Goal: Task Accomplishment & Management: Use online tool/utility

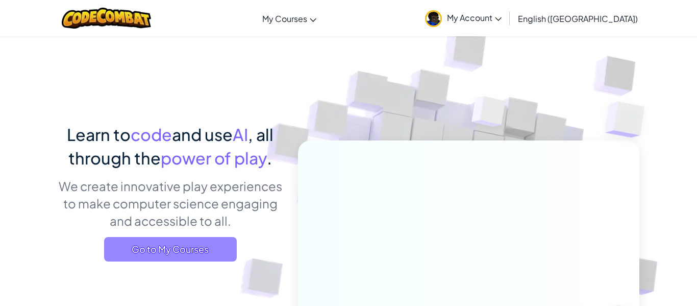
click at [179, 246] on span "Go to My Courses" at bounding box center [170, 249] width 133 height 25
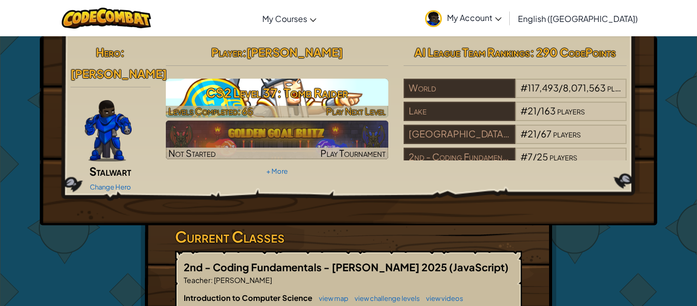
click at [239, 98] on h3 "CS2 Level 37: Tomb Raider" at bounding box center [277, 92] width 223 height 23
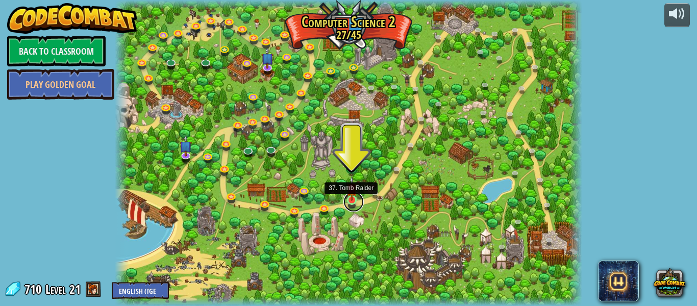
click at [354, 202] on link at bounding box center [354, 201] width 20 height 20
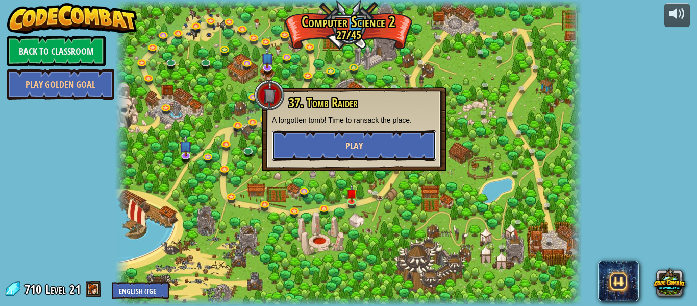
click at [380, 148] on button "Play" at bounding box center [354, 145] width 164 height 31
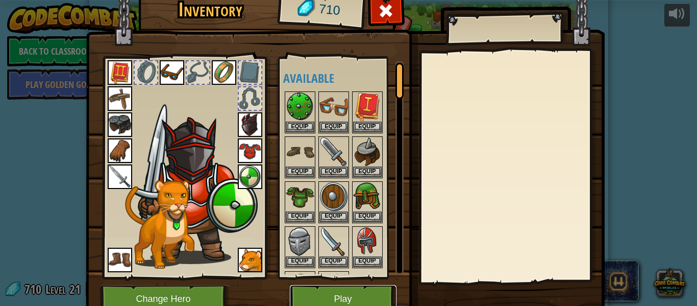
click at [352, 301] on button "Play" at bounding box center [343, 299] width 107 height 28
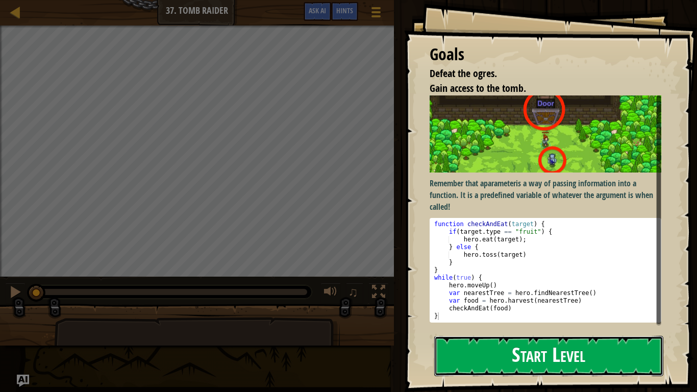
click at [450, 305] on button "Start Level" at bounding box center [548, 356] width 229 height 40
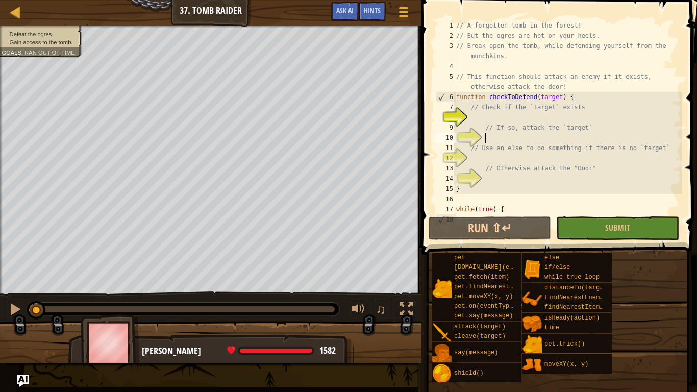
click at [491, 135] on div "// A forgotten tomb in the forest! // But the ogres are hot on your heels. // B…" at bounding box center [568, 127] width 228 height 214
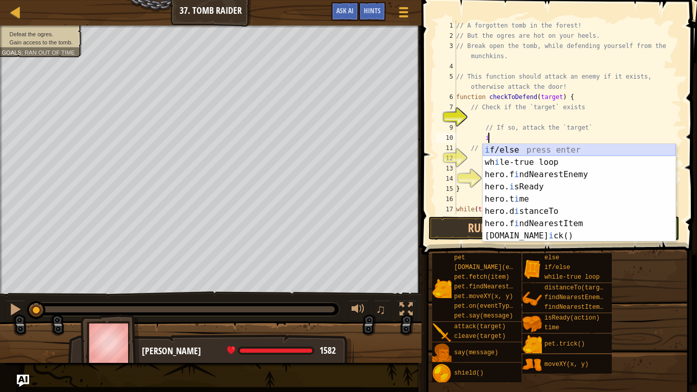
click at [507, 153] on div "i f/else press enter wh i le-true loop press enter hero.f i ndNearestEnemy pres…" at bounding box center [579, 205] width 193 height 123
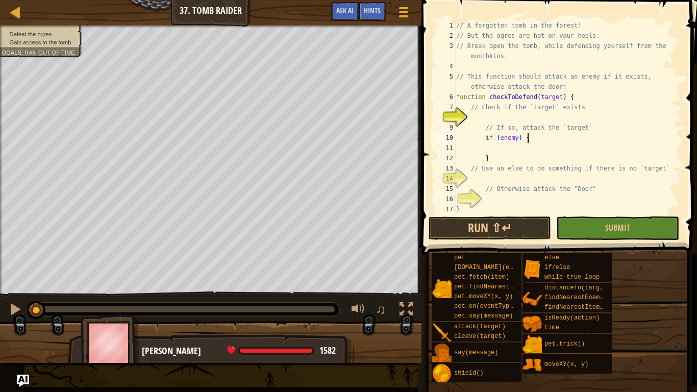
click at [533, 137] on div "// A forgotten tomb in the forest! // But the ogres are hot on your heels. // B…" at bounding box center [568, 127] width 228 height 214
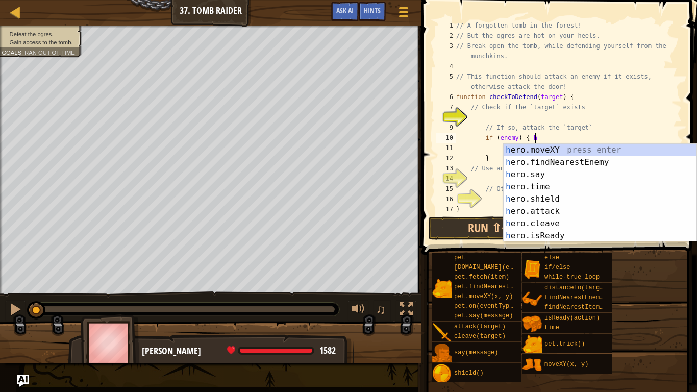
scroll to position [5, 11]
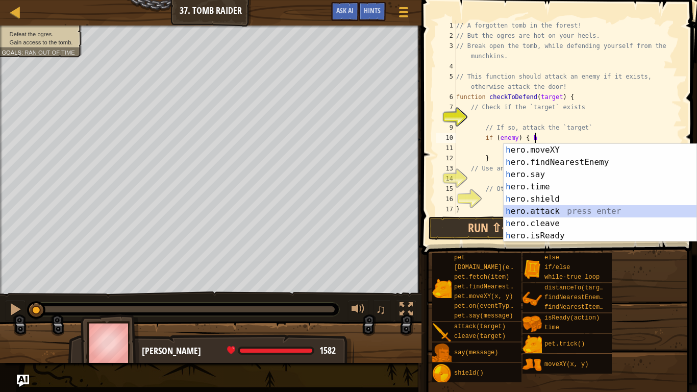
click at [563, 211] on div "h ero.moveXY press enter h ero.findNearestEnemy press enter h ero.say press ent…" at bounding box center [600, 205] width 193 height 123
type textarea "if (enemy) { hero.attack(enemy)"
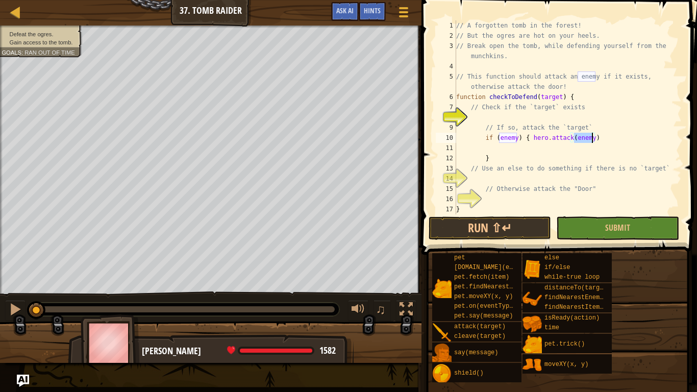
click at [480, 117] on div "// A forgotten tomb in the forest! // But the ogres are hot on your heels. // B…" at bounding box center [568, 127] width 228 height 214
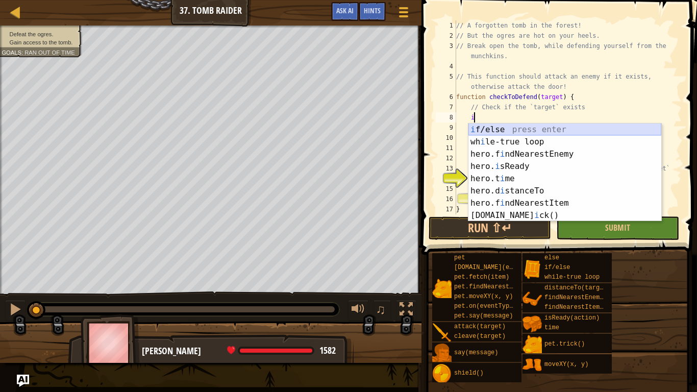
click at [513, 128] on div "i f/else press enter wh i le-true loop press enter hero.f i ndNearestEnemy pres…" at bounding box center [565, 185] width 193 height 123
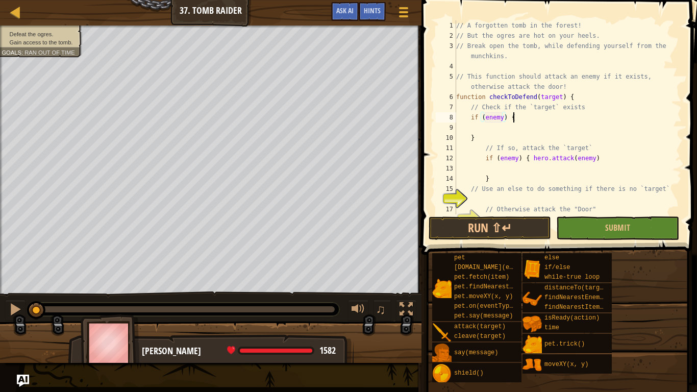
click at [516, 120] on div "// A forgotten tomb in the forest! // But the ogres are hot on your heels. // B…" at bounding box center [568, 127] width 228 height 214
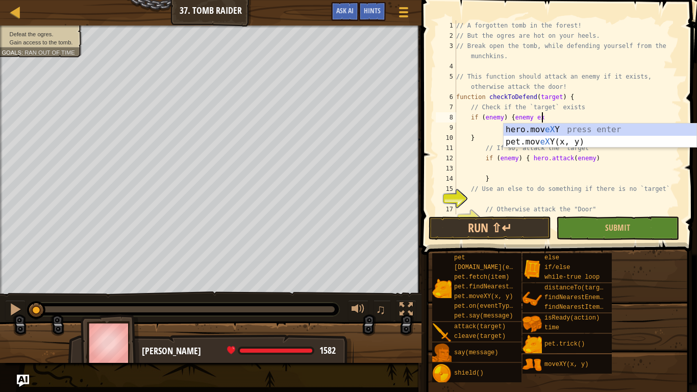
scroll to position [5, 12]
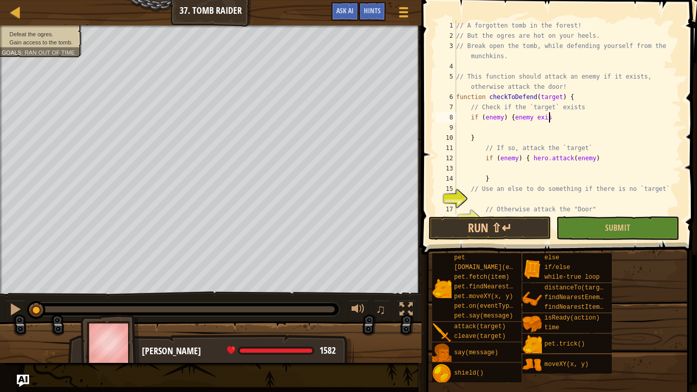
type textarea "if (enemy) {enemy exist"
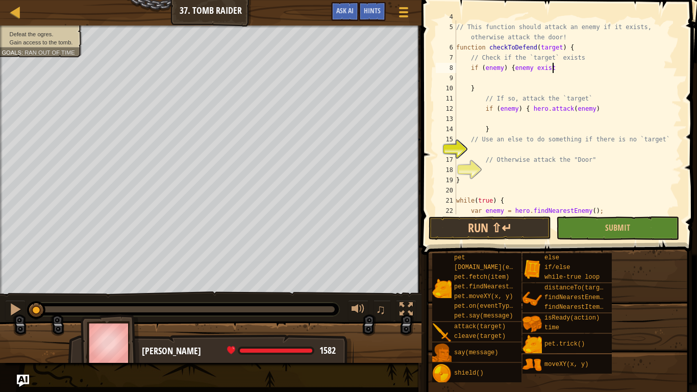
scroll to position [54, 0]
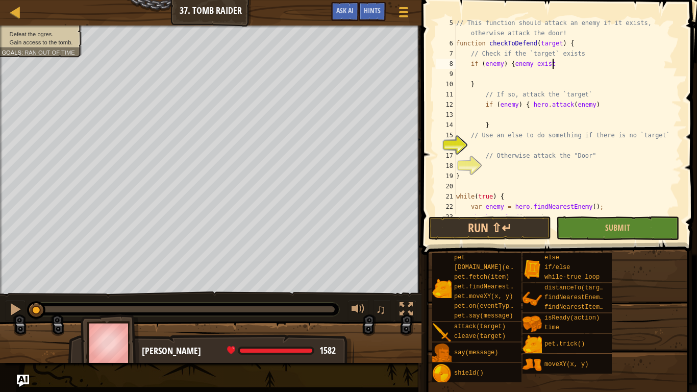
click at [496, 164] on div "// This function should attack an enemy if it exists, otherwise attack the door…" at bounding box center [568, 130] width 228 height 225
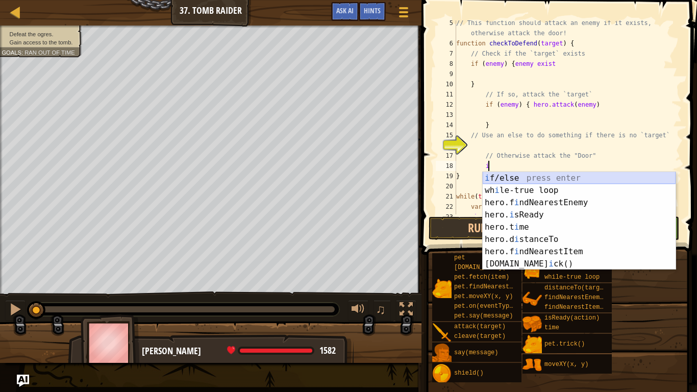
click at [512, 175] on div "i f/else press enter wh i le-true loop press enter hero.f i ndNearestEnemy pres…" at bounding box center [579, 233] width 193 height 123
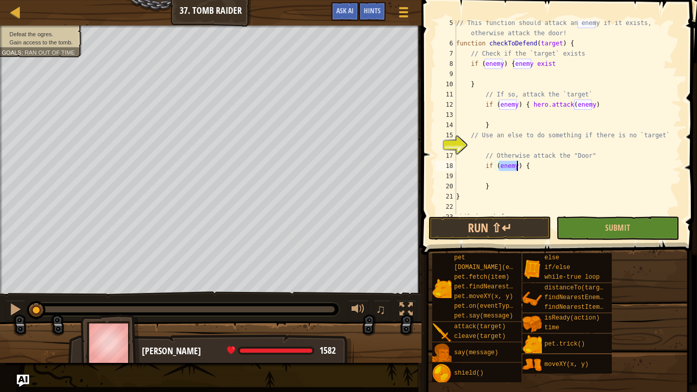
click at [535, 165] on div "// This function should attack an enemy if it exists, otherwise attack the door…" at bounding box center [568, 130] width 228 height 225
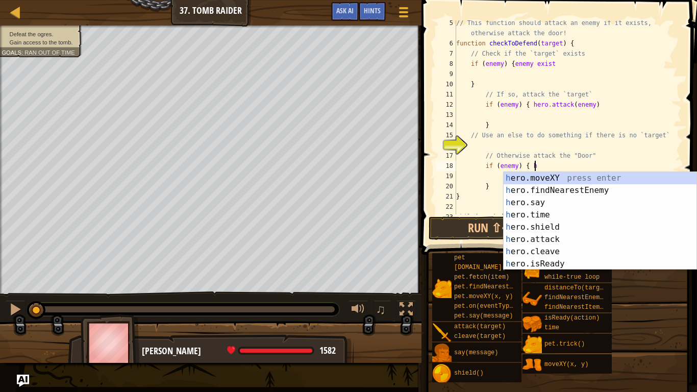
scroll to position [5, 11]
click at [559, 240] on div "h ero.moveXY press enter h ero.findNearestEnemy press enter h ero.say press ent…" at bounding box center [600, 233] width 193 height 123
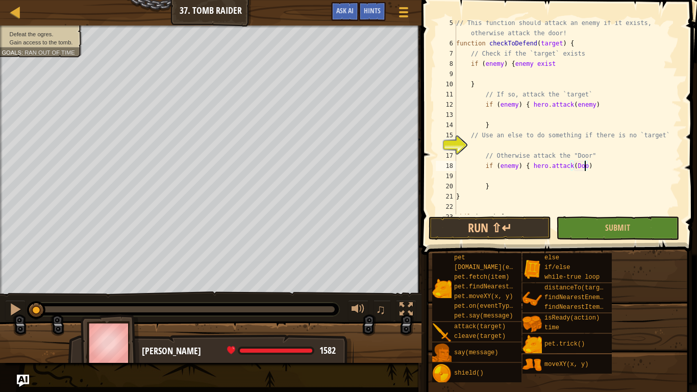
type textarea "if (enemy) { hero.attack(Door)"
click at [481, 145] on div "// This function should attack an enemy if it exists, otherwise attack the door…" at bounding box center [568, 130] width 228 height 225
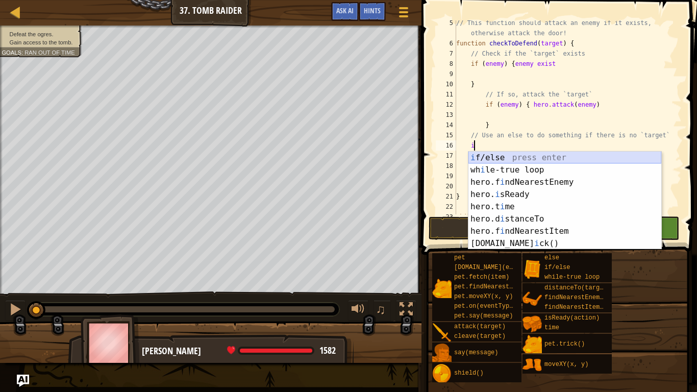
click at [500, 156] on div "i f/else press enter wh i le-true loop press enter hero.f i ndNearestEnemy pres…" at bounding box center [565, 213] width 193 height 123
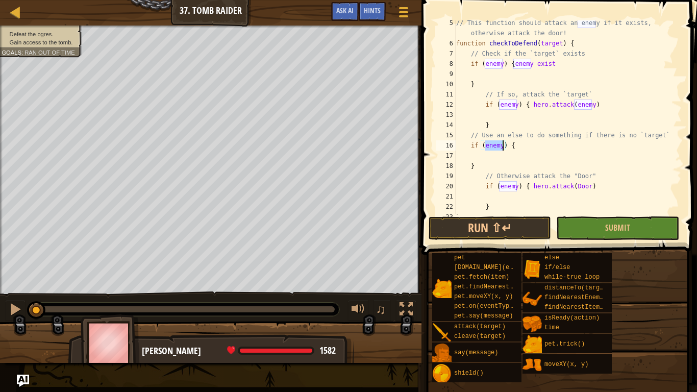
click at [531, 147] on div "// This function should attack an enemy if it exists, otherwise attack the door…" at bounding box center [568, 130] width 228 height 225
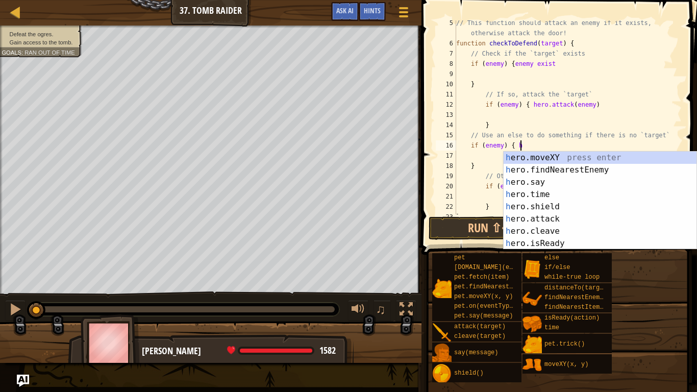
scroll to position [5, 9]
click at [540, 155] on div "h ero.moveXY press enter h ero.findNearestEnemy press enter h ero.say press ent…" at bounding box center [600, 213] width 193 height 123
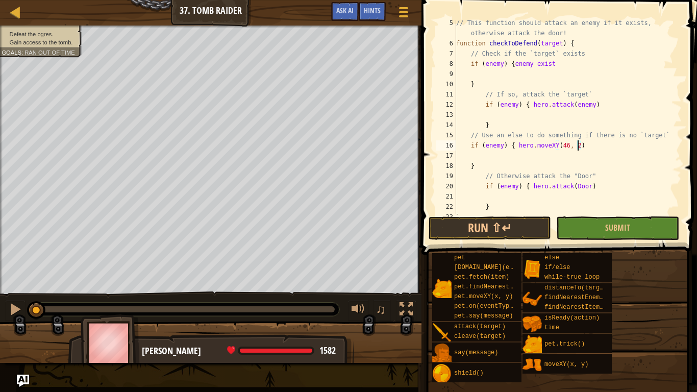
scroll to position [5, 18]
type textarea "if (enemy) { hero.moveXY(46, 22)"
click at [571, 223] on button "Submit" at bounding box center [617, 227] width 123 height 23
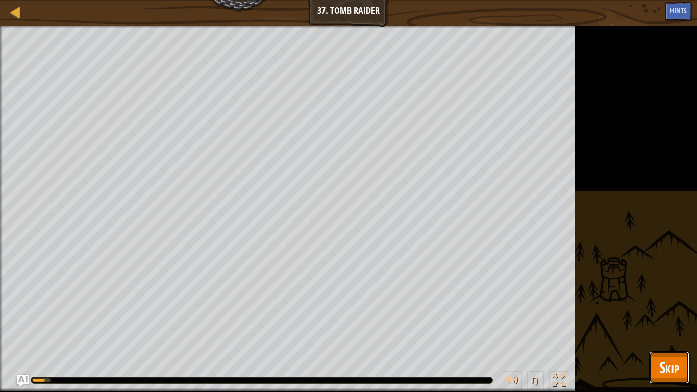
click at [686, 305] on button "Skip" at bounding box center [669, 367] width 40 height 33
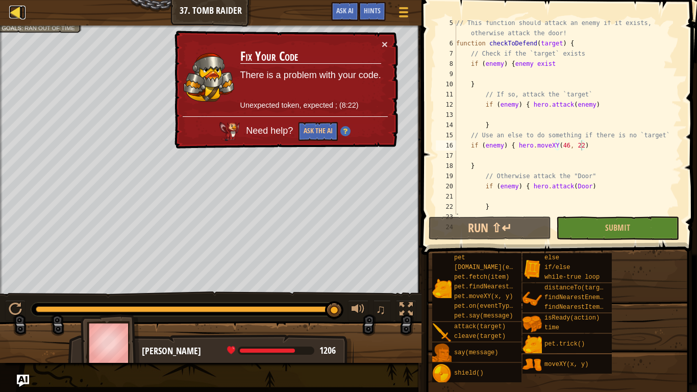
click at [19, 10] on div at bounding box center [15, 12] width 13 height 13
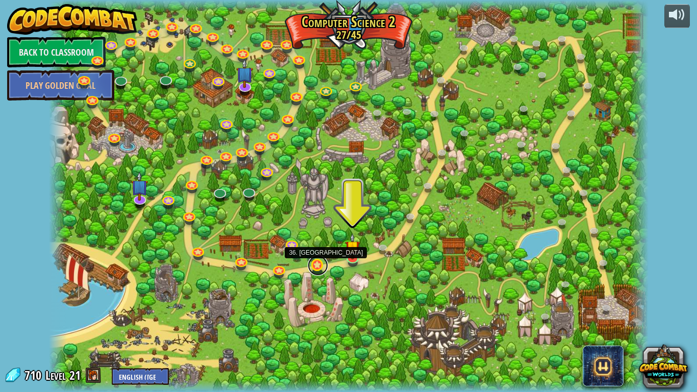
click at [320, 265] on link at bounding box center [318, 265] width 20 height 20
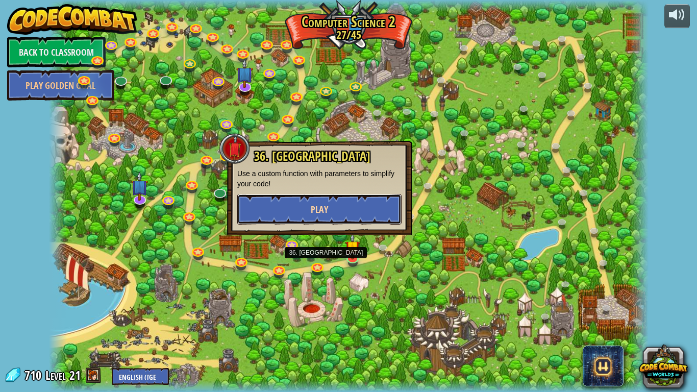
click at [319, 207] on span "Play" at bounding box center [319, 209] width 17 height 13
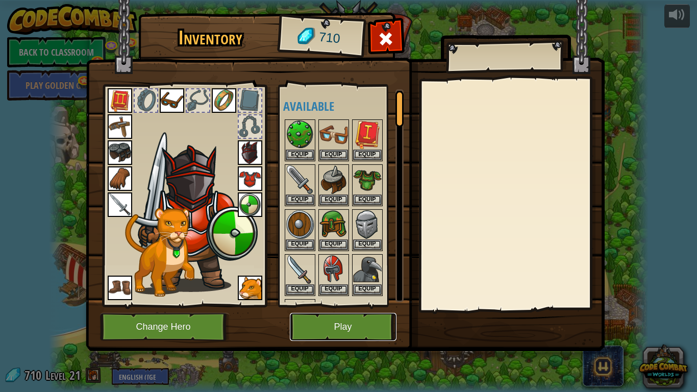
click at [334, 305] on button "Play" at bounding box center [343, 327] width 107 height 28
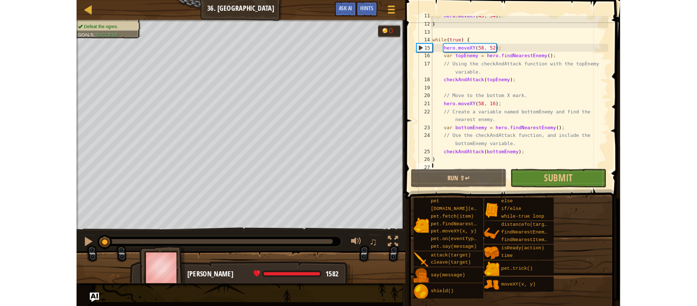
scroll to position [133, 0]
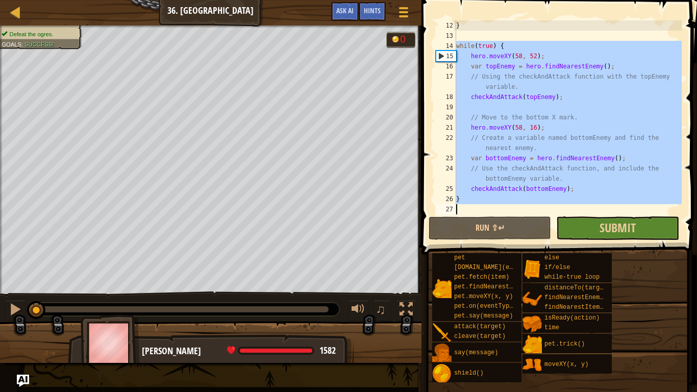
drag, startPoint x: 457, startPoint y: 47, endPoint x: 585, endPoint y: 235, distance: 227.4
click at [585, 235] on div "12 13 14 15 16 17 18 19 20 21 22 23 24 25 26 27 } while ( true ) { hero . moveX…" at bounding box center [558, 147] width 279 height 285
type textarea "}"
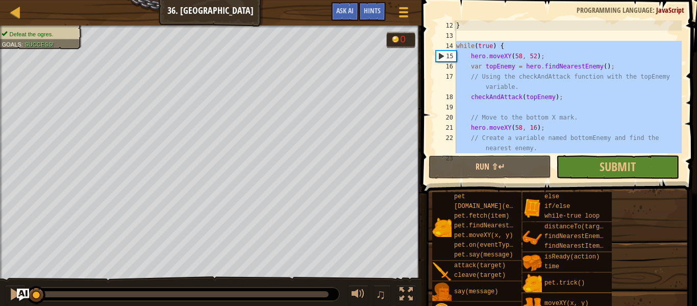
click at [471, 31] on div "} while ( true ) { hero . moveXY ( 58 , 52 ) ; var topEnemy = hero . findNeares…" at bounding box center [568, 96] width 228 height 153
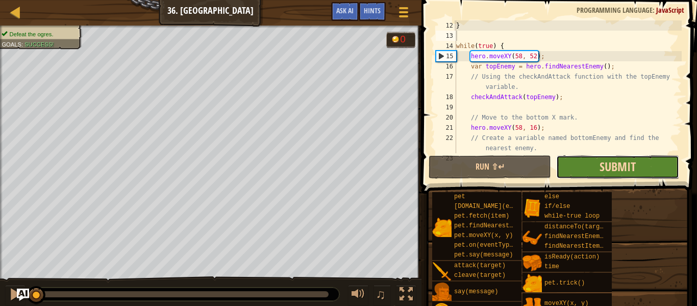
click at [636, 158] on button "Submit" at bounding box center [617, 166] width 123 height 23
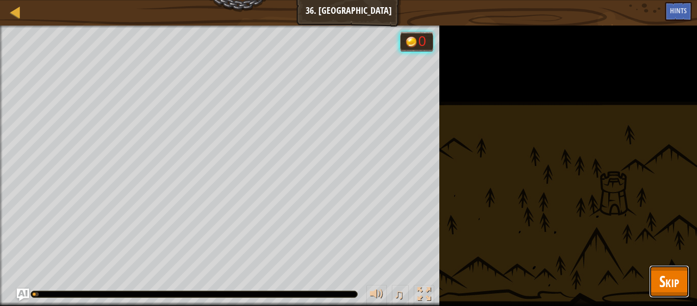
click at [672, 295] on button "Skip" at bounding box center [669, 281] width 40 height 33
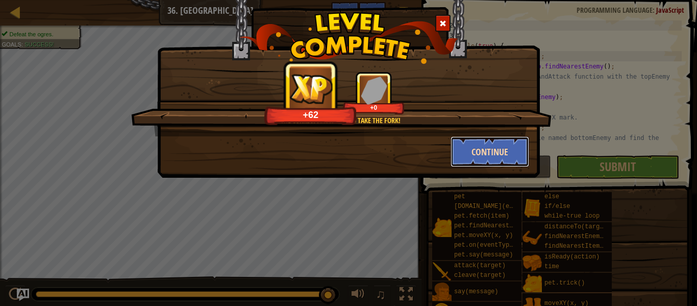
click at [473, 151] on button "Continue" at bounding box center [490, 151] width 79 height 31
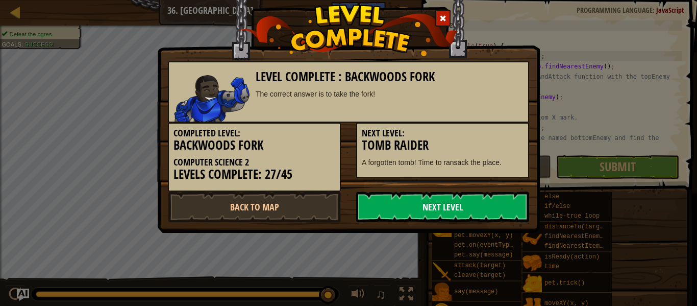
click at [459, 199] on link "Next Level" at bounding box center [442, 206] width 173 height 31
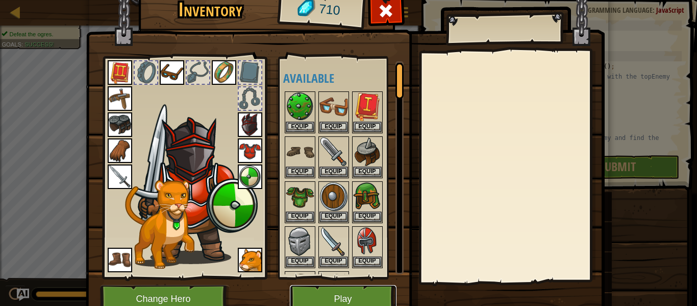
click at [360, 293] on button "Play" at bounding box center [343, 299] width 107 height 28
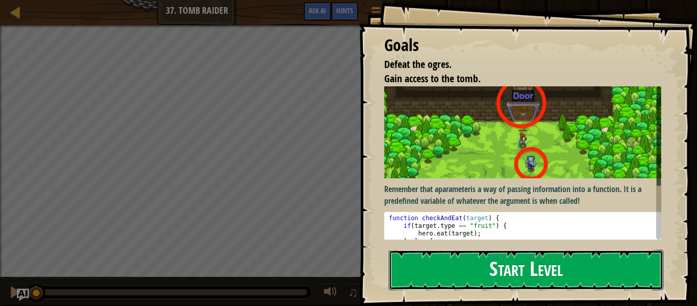
click at [445, 281] on button "Start Level" at bounding box center [526, 270] width 275 height 40
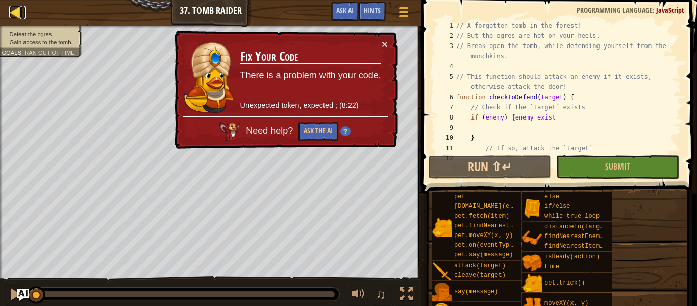
click at [10, 12] on div at bounding box center [15, 12] width 13 height 13
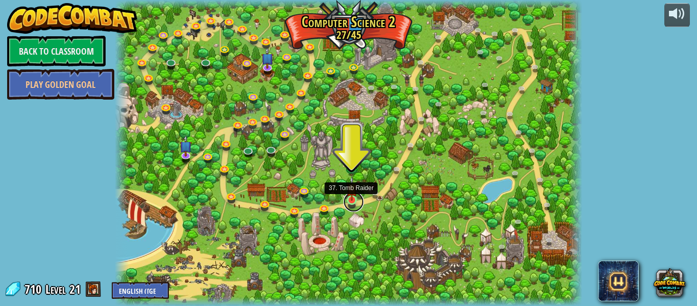
click at [352, 203] on link at bounding box center [354, 201] width 20 height 20
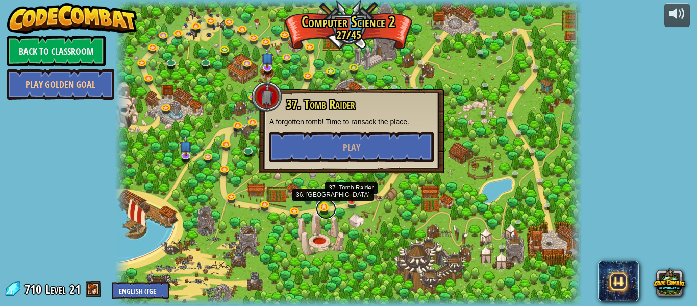
click at [327, 205] on link at bounding box center [326, 209] width 20 height 20
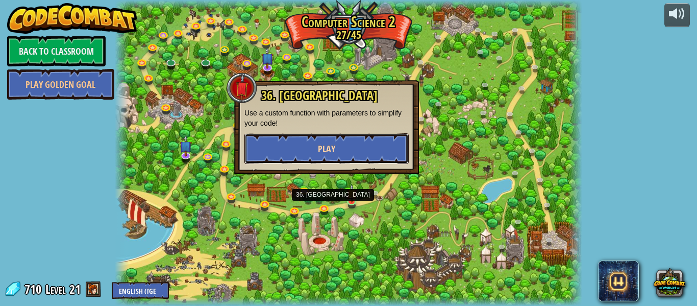
click at [338, 149] on button "Play" at bounding box center [327, 148] width 164 height 31
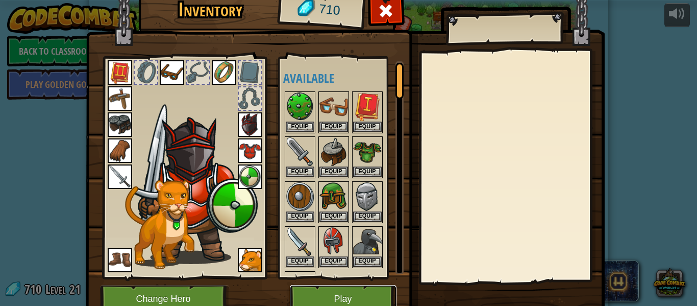
click at [354, 299] on button "Play" at bounding box center [343, 299] width 107 height 28
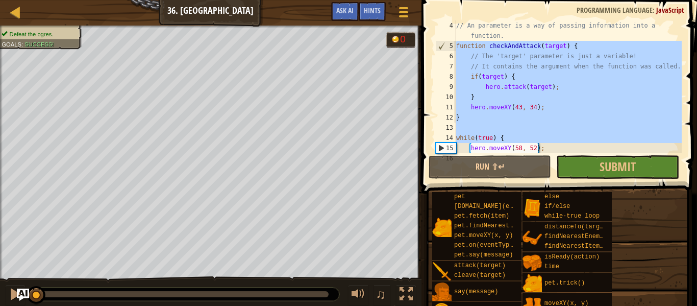
scroll to position [194, 0]
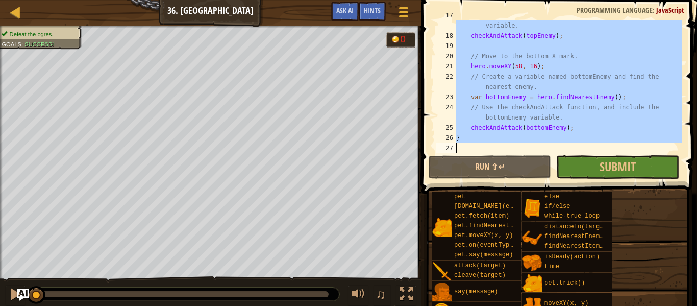
drag, startPoint x: 456, startPoint y: 87, endPoint x: 527, endPoint y: 186, distance: 122.1
type textarea "}"
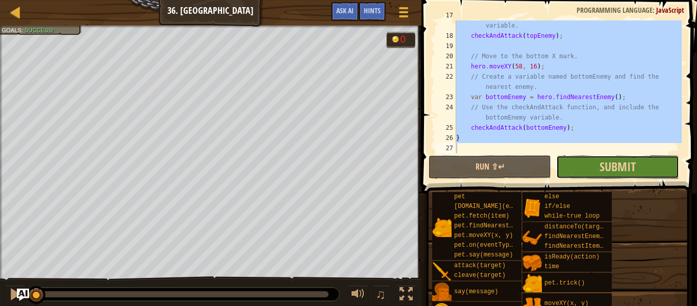
click at [589, 160] on button "Submit" at bounding box center [617, 166] width 123 height 23
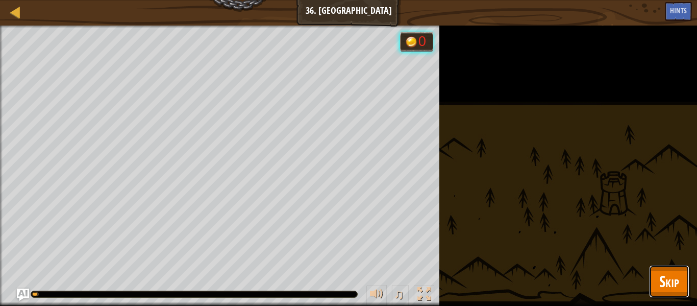
click at [677, 281] on span "Skip" at bounding box center [670, 281] width 20 height 21
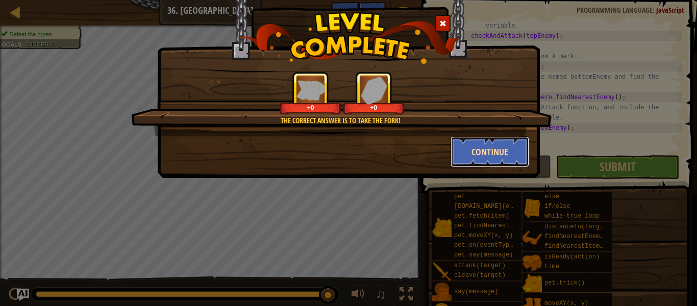
click at [471, 153] on button "Continue" at bounding box center [490, 151] width 79 height 31
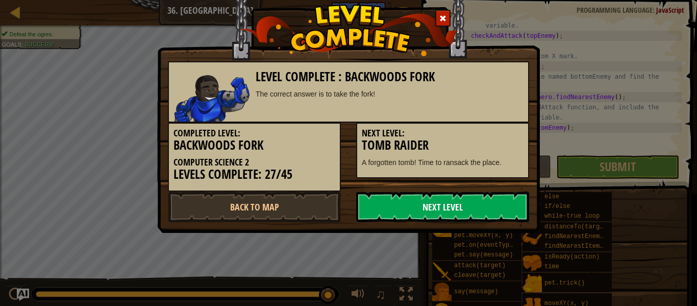
click at [453, 204] on link "Next Level" at bounding box center [442, 206] width 173 height 31
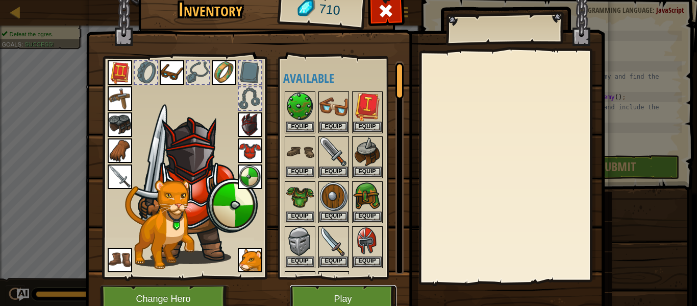
click at [370, 296] on button "Play" at bounding box center [343, 299] width 107 height 28
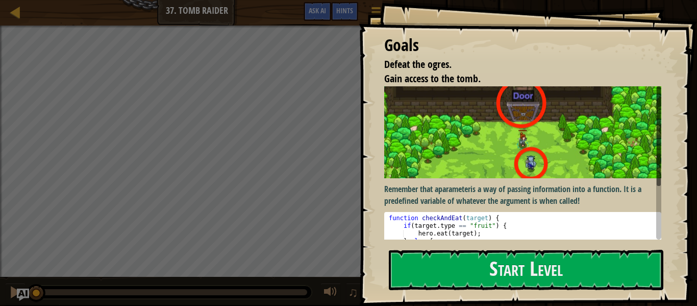
click at [499, 173] on img at bounding box center [522, 132] width 277 height 92
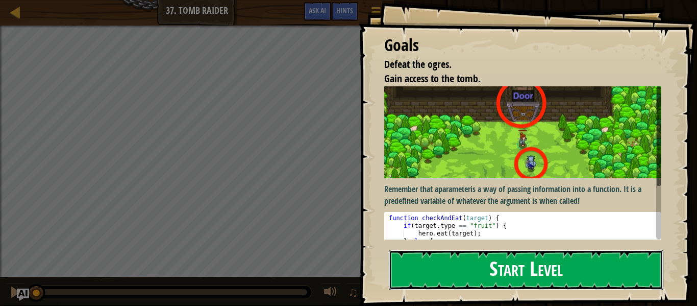
click at [465, 277] on button "Start Level" at bounding box center [526, 270] width 275 height 40
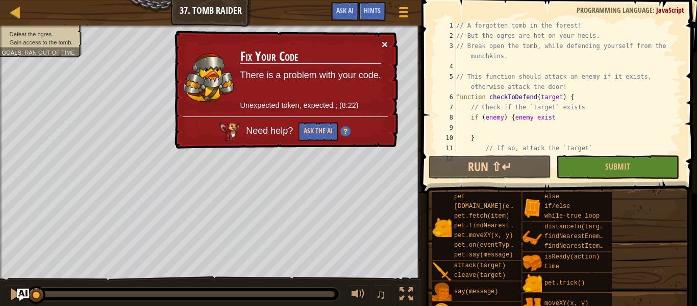
click at [385, 42] on button "×" at bounding box center [385, 44] width 6 height 11
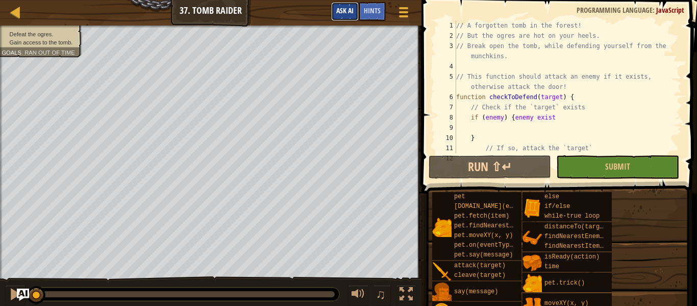
click at [345, 17] on button "Ask AI" at bounding box center [345, 11] width 28 height 19
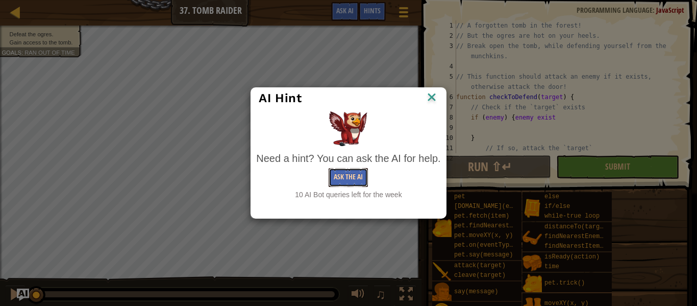
click at [342, 182] on button "Ask the AI" at bounding box center [348, 177] width 39 height 19
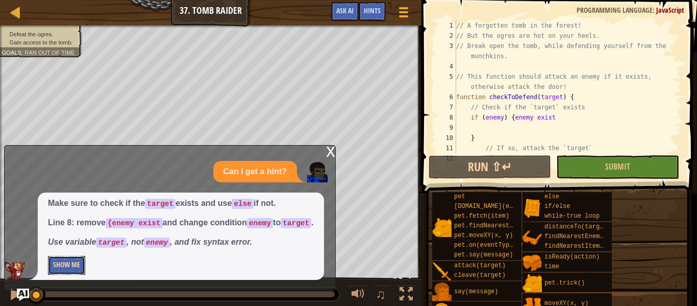
click at [75, 263] on button "Show Me" at bounding box center [66, 265] width 37 height 19
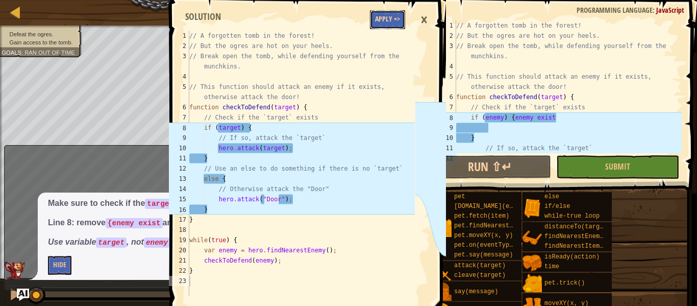
click at [389, 20] on button "Apply =>" at bounding box center [387, 19] width 35 height 19
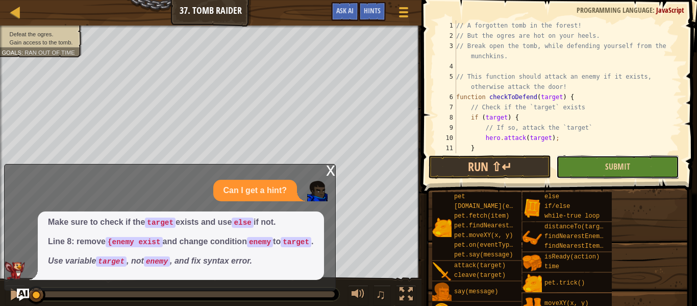
click at [613, 176] on button "Submit" at bounding box center [617, 166] width 123 height 23
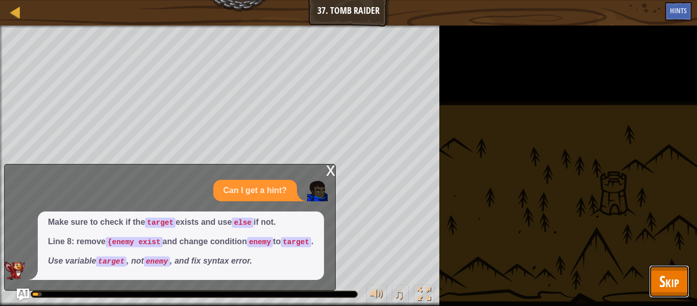
click at [657, 273] on button "Skip" at bounding box center [669, 281] width 40 height 33
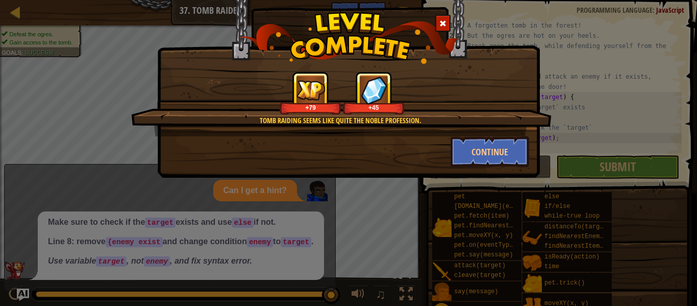
click at [438, 21] on div at bounding box center [442, 23] width 15 height 17
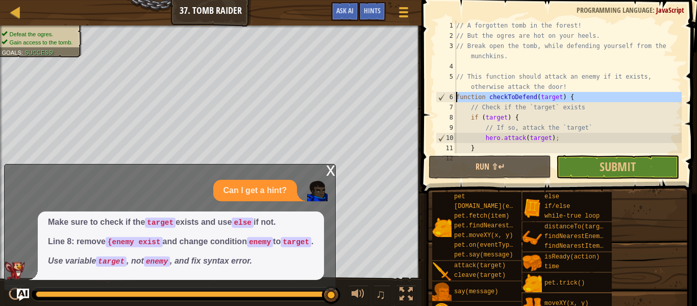
click at [455, 95] on div "6" at bounding box center [446, 97] width 20 height 10
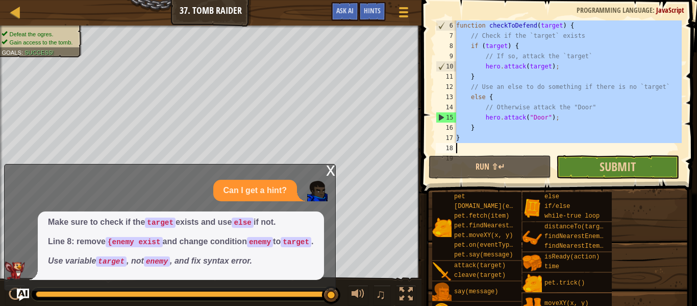
scroll to position [123, 0]
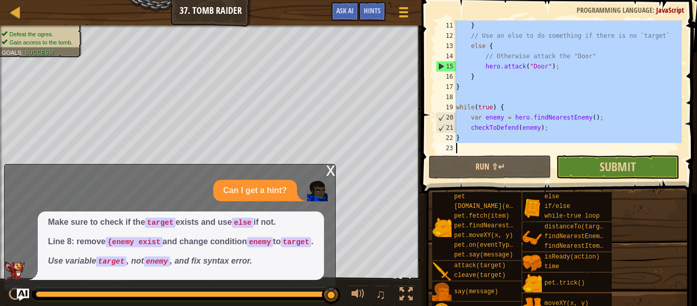
drag, startPoint x: 457, startPoint y: 96, endPoint x: 580, endPoint y: 167, distance: 142.0
click at [580, 167] on div "function checkToDefend(target) { 11 12 13 14 15 16 17 18 19 20 21 22 23 } // Us…" at bounding box center [558, 117] width 279 height 224
type textarea "}"
click at [593, 174] on button "Submit" at bounding box center [617, 166] width 123 height 23
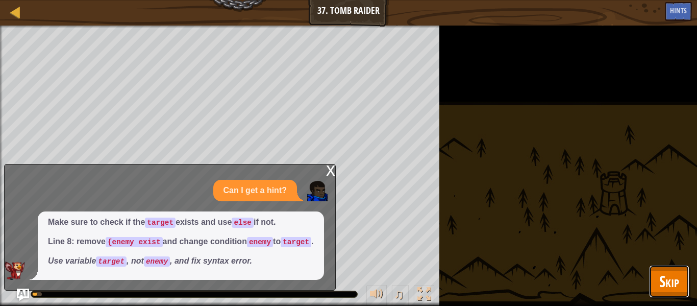
click at [660, 281] on span "Skip" at bounding box center [670, 281] width 20 height 21
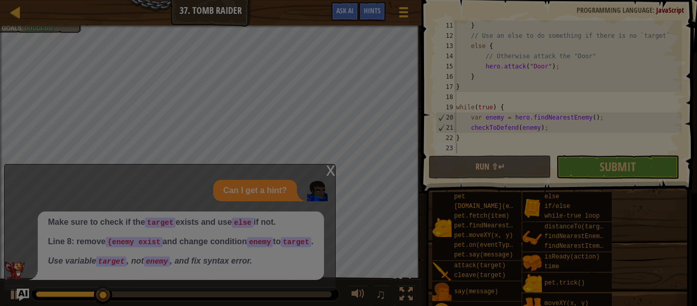
click at [0, 0] on div "Loading..." at bounding box center [0, 0] width 0 height 0
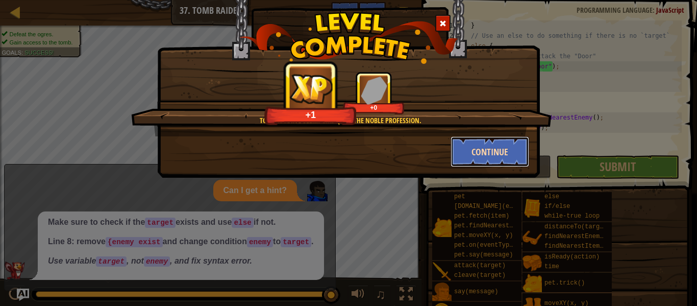
click at [507, 155] on button "Continue" at bounding box center [490, 151] width 79 height 31
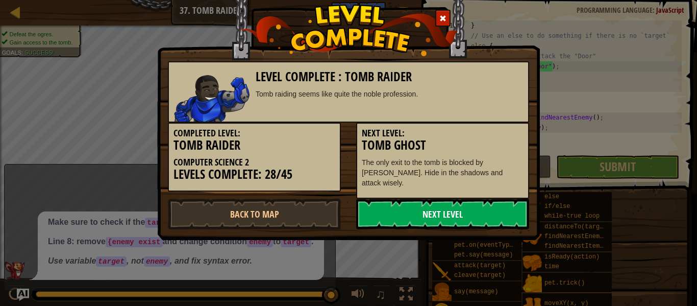
click at [427, 201] on link "Next Level" at bounding box center [442, 214] width 173 height 31
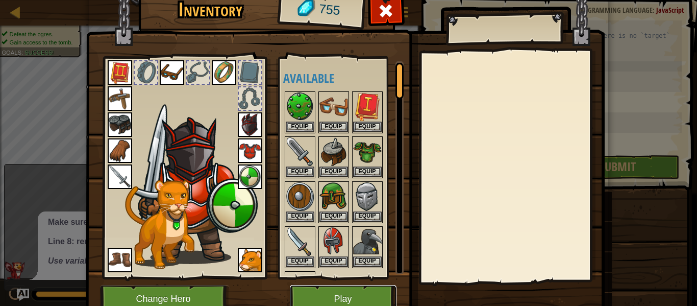
click at [355, 293] on button "Play" at bounding box center [343, 299] width 107 height 28
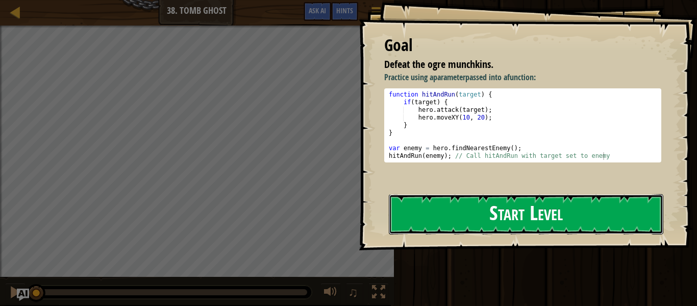
click at [455, 227] on button "Start Level" at bounding box center [526, 214] width 275 height 40
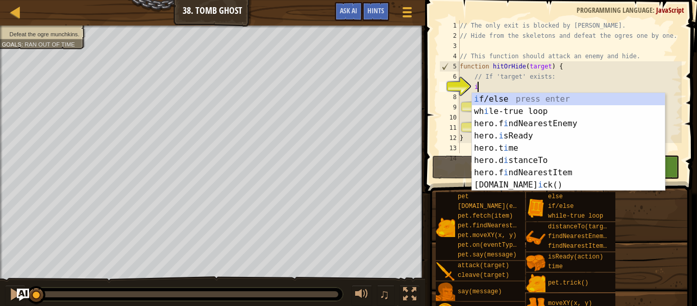
scroll to position [5, 2]
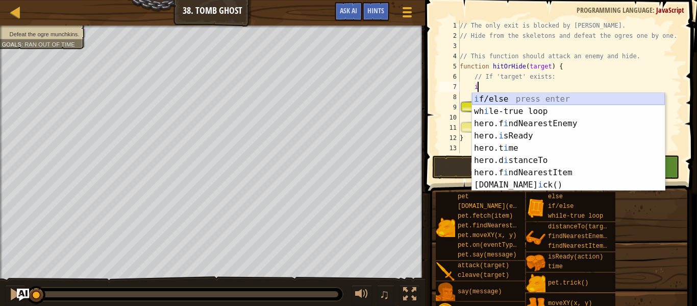
click at [490, 96] on div "i f/else press enter wh i le-true loop press enter hero.f i ndNearestEnemy pres…" at bounding box center [568, 154] width 193 height 123
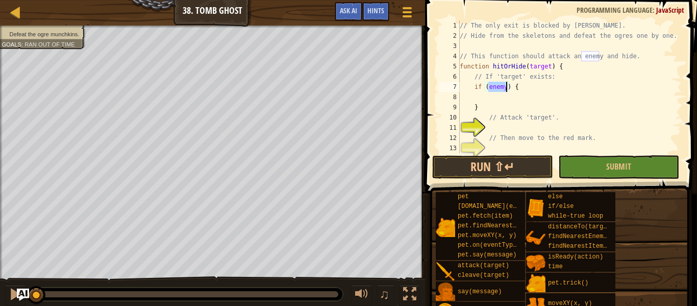
click at [528, 86] on div "// The only exit is blocked by [PERSON_NAME] // Hide from the skeletons and def…" at bounding box center [570, 96] width 224 height 153
type textarea "if (enemy) {enemy exist"
click at [494, 124] on div "// The only exit is blocked by [PERSON_NAME] // Hide from the skeletons and def…" at bounding box center [570, 96] width 224 height 153
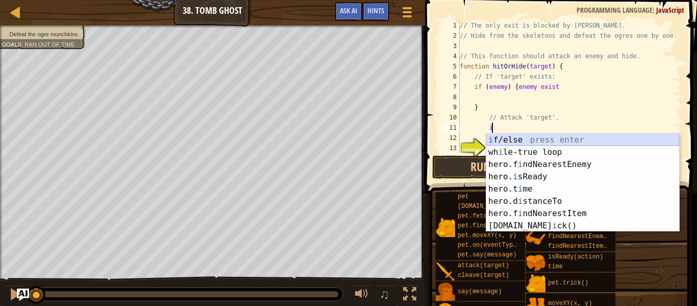
click at [505, 140] on div "i f/else press enter wh i le-true loop press enter hero.f i ndNearestEnemy pres…" at bounding box center [583, 195] width 193 height 123
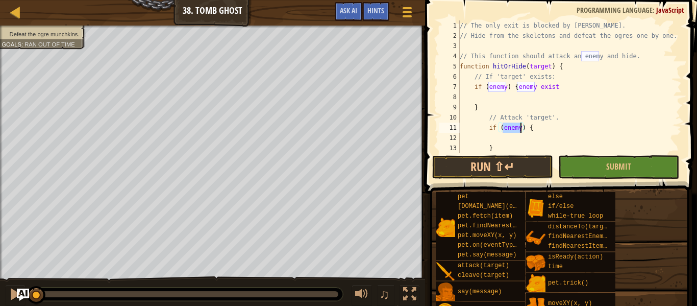
click at [533, 130] on div "// The only exit is blocked by [PERSON_NAME] // Hide from the skeletons and def…" at bounding box center [570, 96] width 224 height 153
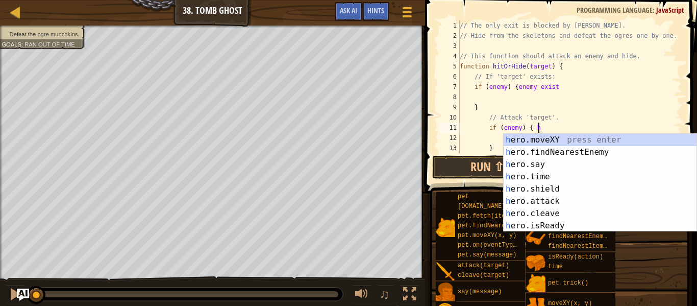
scroll to position [5, 11]
click at [552, 202] on div "h ero.moveXY press enter h ero.findNearestEnemy press enter h ero.say press ent…" at bounding box center [600, 195] width 193 height 123
type textarea "if (enemy) { hero.attack(enemy)"
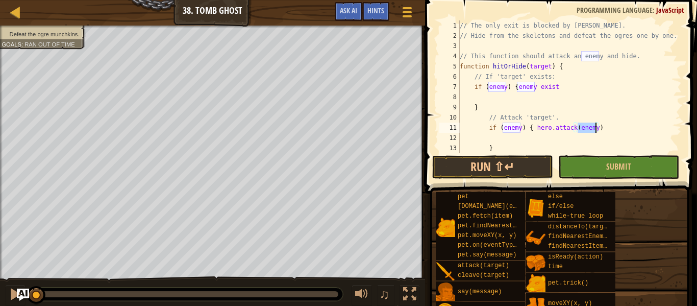
scroll to position [92, 0]
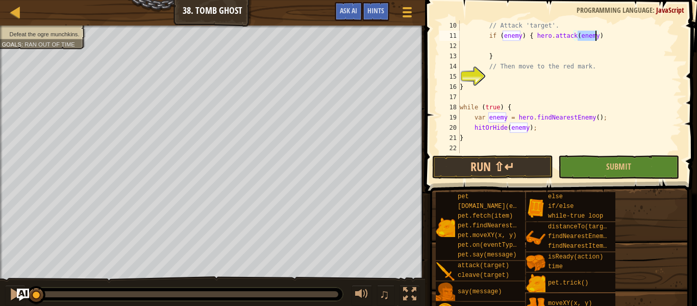
click at [487, 77] on div "// Attack 'target'. if ( enemy ) { hero . attack ( enemy ) } // Then move to th…" at bounding box center [570, 96] width 224 height 153
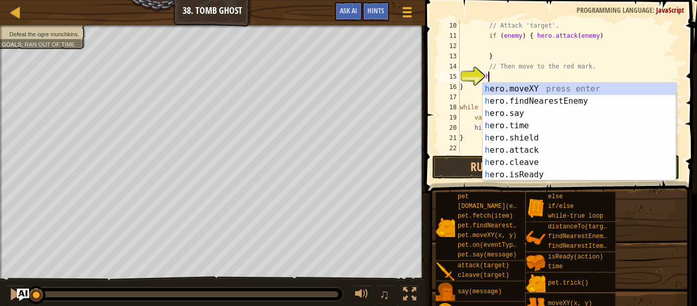
scroll to position [5, 4]
click at [499, 86] on div "h ero.moveXY press enter h ero.findNearestEnemy press enter h ero.say press ent…" at bounding box center [579, 144] width 193 height 123
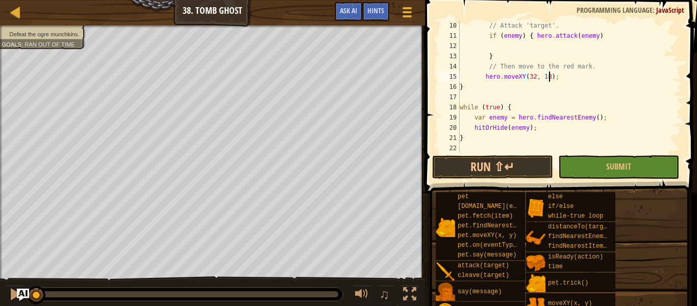
scroll to position [5, 13]
type textarea "hero.moveXY(32, 18);"
click at [467, 173] on button "Run ⇧↵" at bounding box center [492, 166] width 121 height 23
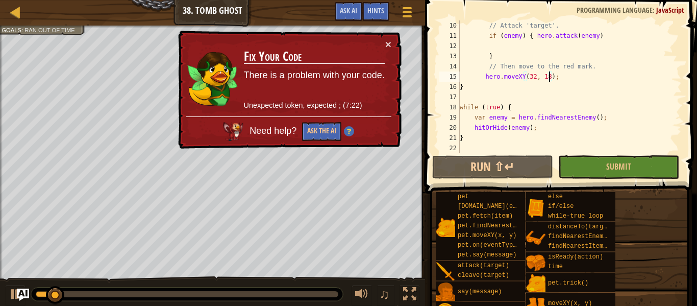
click at [383, 41] on td "Fix Your Code There is a problem with your code. Unexpected token, expected ; (…" at bounding box center [315, 78] width 142 height 78
click at [386, 43] on button "×" at bounding box center [388, 44] width 6 height 11
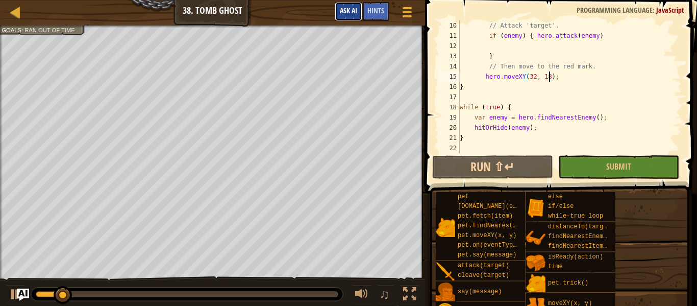
click at [337, 9] on button "Ask AI" at bounding box center [349, 11] width 28 height 19
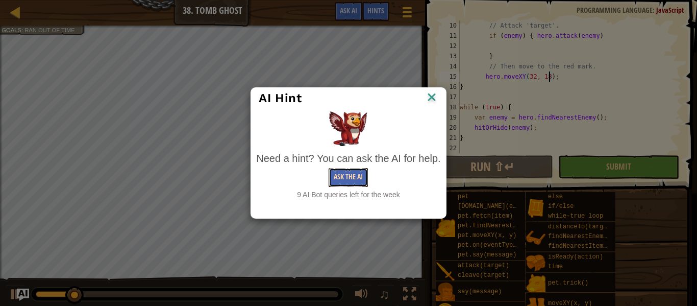
click at [353, 174] on button "Ask the AI" at bounding box center [348, 177] width 39 height 19
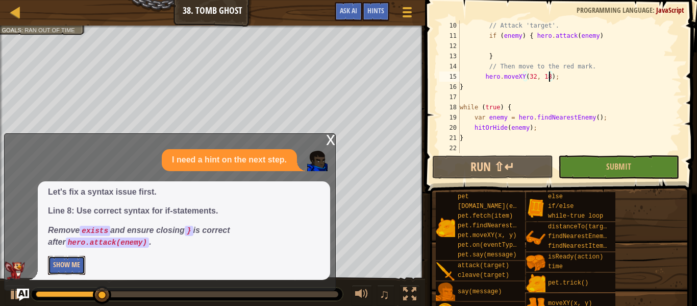
click at [53, 268] on button "Show Me" at bounding box center [66, 265] width 37 height 19
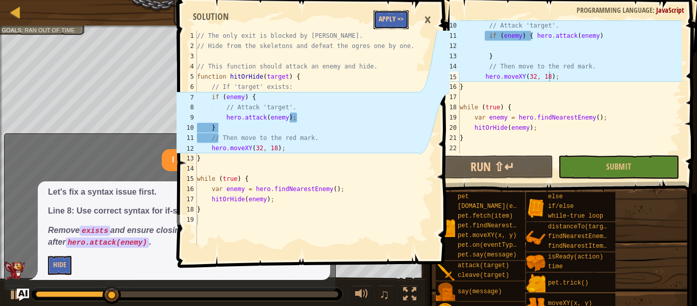
click at [404, 16] on button "Apply =>" at bounding box center [391, 19] width 35 height 19
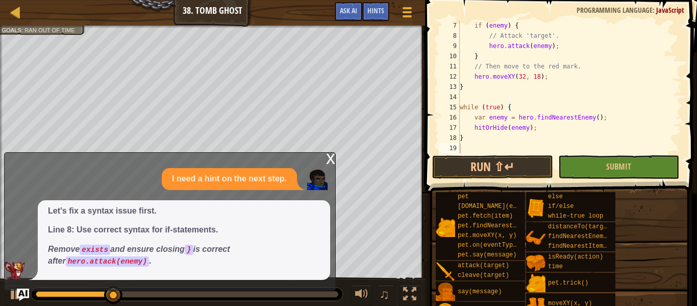
scroll to position [61, 0]
click at [604, 168] on button "Submit" at bounding box center [619, 166] width 121 height 23
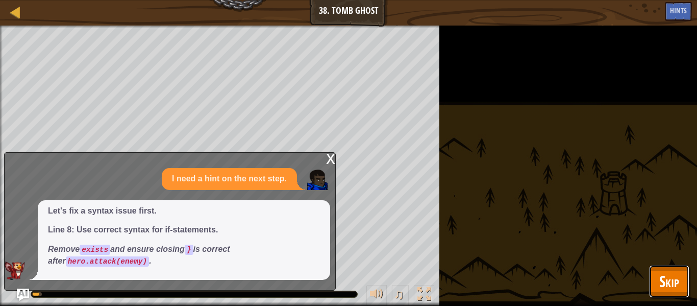
click at [653, 278] on button "Skip" at bounding box center [669, 281] width 40 height 33
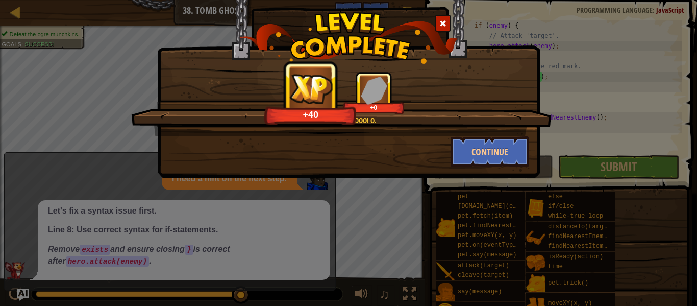
click at [442, 20] on span at bounding box center [443, 23] width 7 height 7
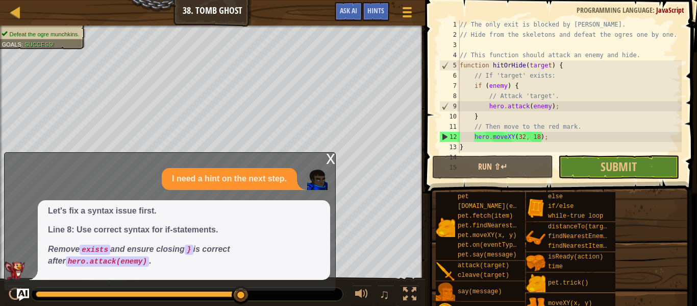
scroll to position [0, 0]
click at [603, 168] on span "Submit" at bounding box center [619, 166] width 36 height 16
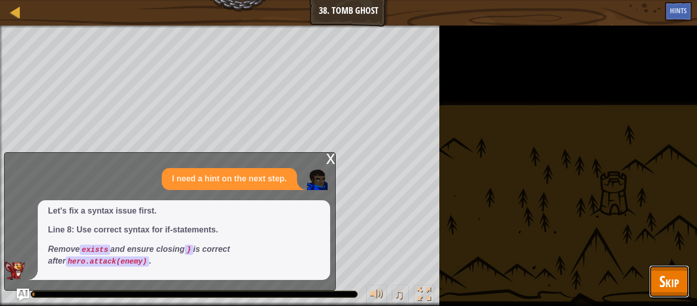
click at [670, 276] on span "Skip" at bounding box center [670, 281] width 20 height 21
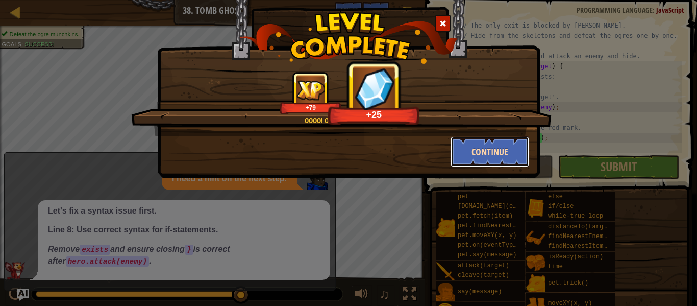
click at [471, 148] on button "Continue" at bounding box center [490, 151] width 79 height 31
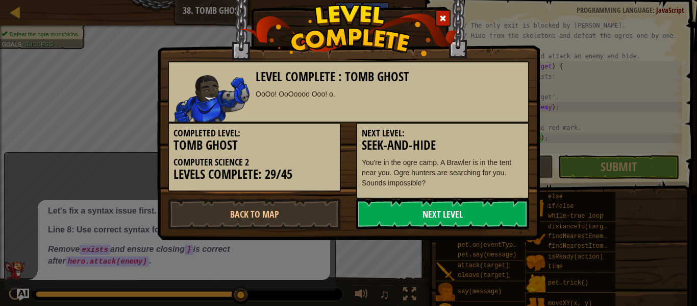
click at [455, 216] on link "Next Level" at bounding box center [442, 214] width 173 height 31
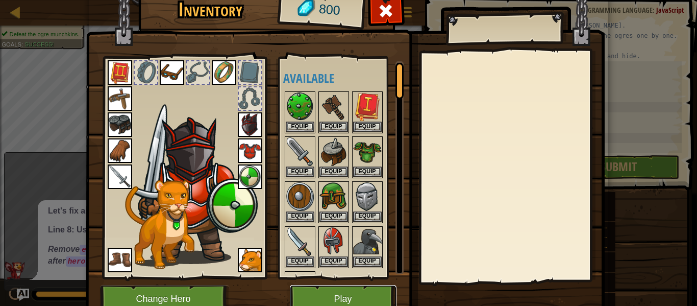
click at [362, 290] on button "Play" at bounding box center [343, 299] width 107 height 28
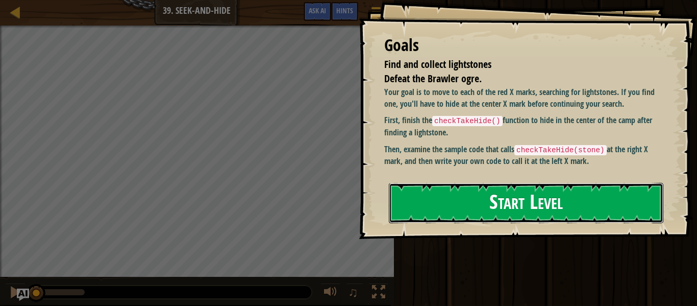
click at [476, 202] on button "Start Level" at bounding box center [526, 203] width 275 height 40
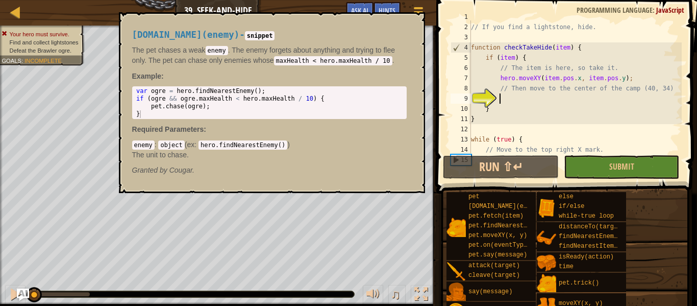
scroll to position [15, 0]
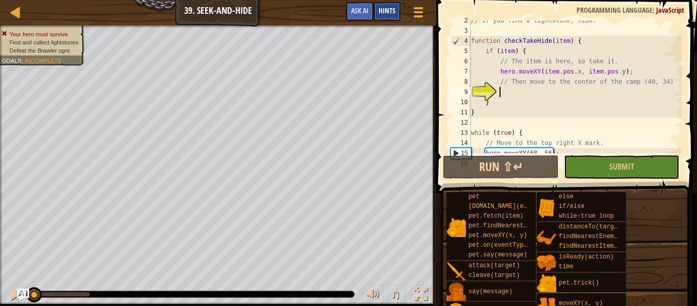
click at [383, 16] on div "Hints" at bounding box center [387, 11] width 27 height 19
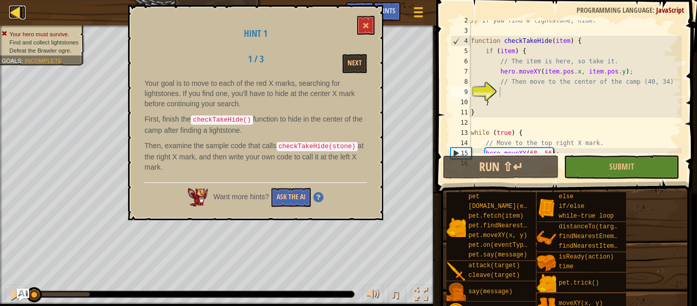
click at [18, 11] on div at bounding box center [15, 12] width 13 height 13
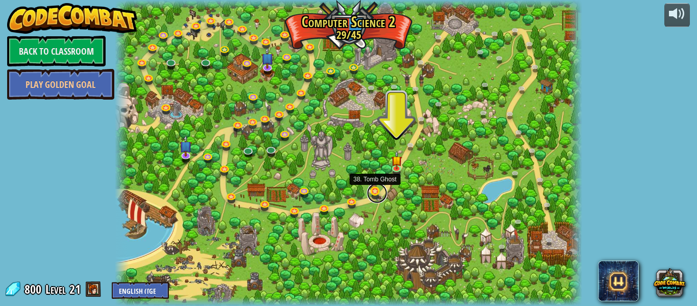
click at [375, 190] on link at bounding box center [377, 193] width 20 height 20
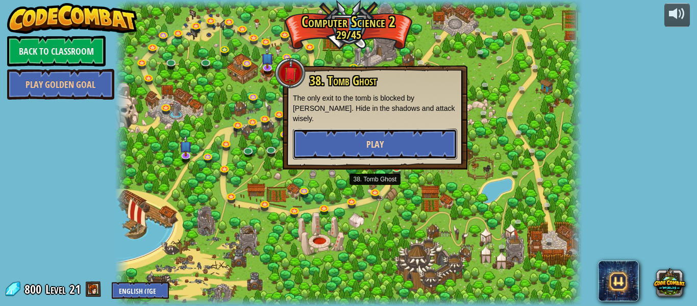
click at [391, 130] on button "Play" at bounding box center [375, 144] width 164 height 31
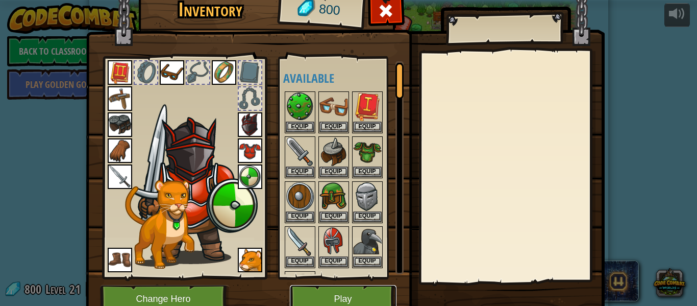
click at [334, 299] on button "Play" at bounding box center [343, 299] width 107 height 28
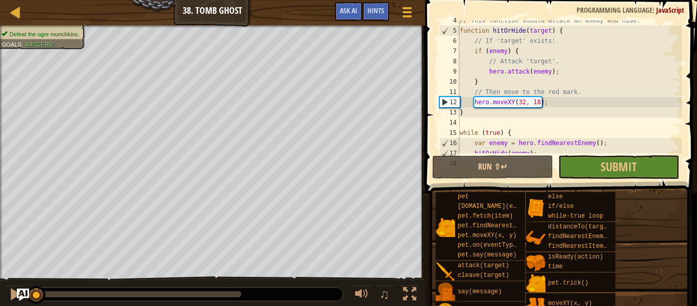
scroll to position [35, 0]
click at [505, 127] on div "// This function should attack an enemy and hide. function hitOrHide ( target )…" at bounding box center [570, 93] width 224 height 153
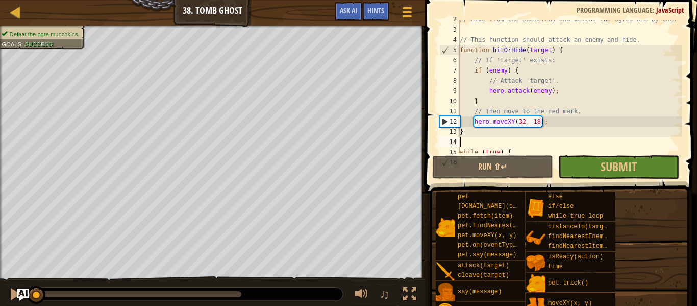
scroll to position [0, 0]
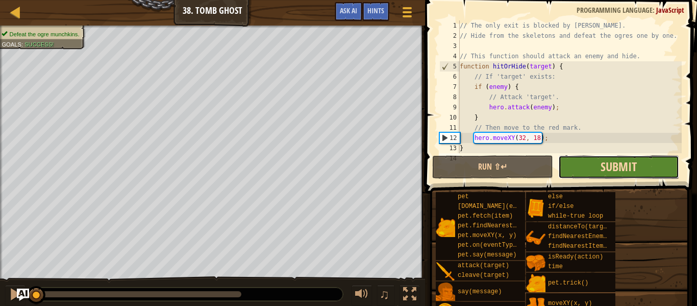
click at [608, 166] on span "Submit" at bounding box center [619, 166] width 36 height 16
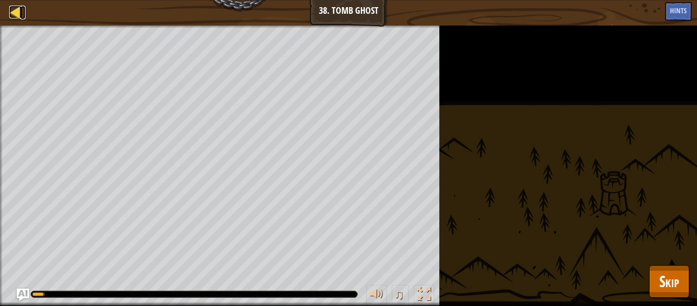
click at [15, 9] on div at bounding box center [15, 12] width 13 height 13
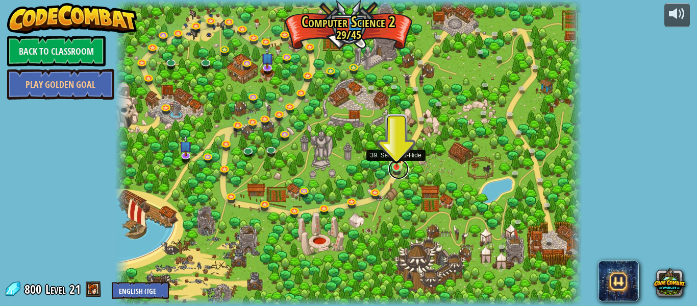
click at [399, 169] on link at bounding box center [399, 169] width 20 height 20
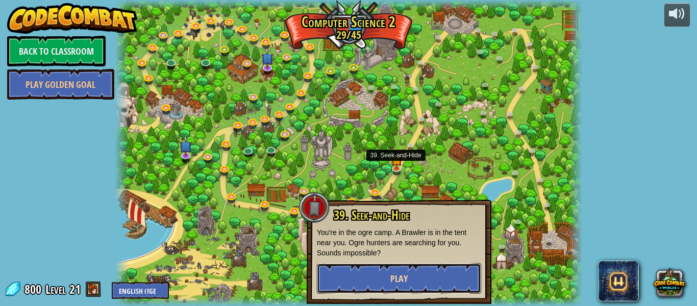
click at [393, 269] on button "Play" at bounding box center [399, 278] width 164 height 31
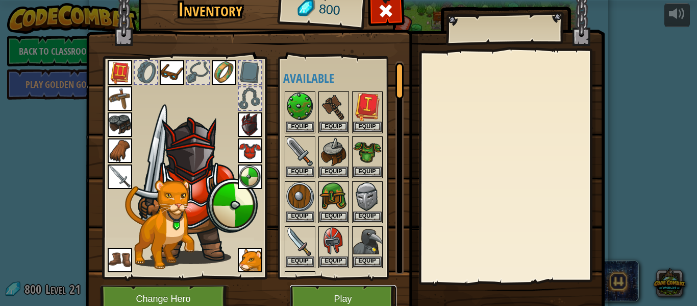
click at [324, 298] on button "Play" at bounding box center [343, 299] width 107 height 28
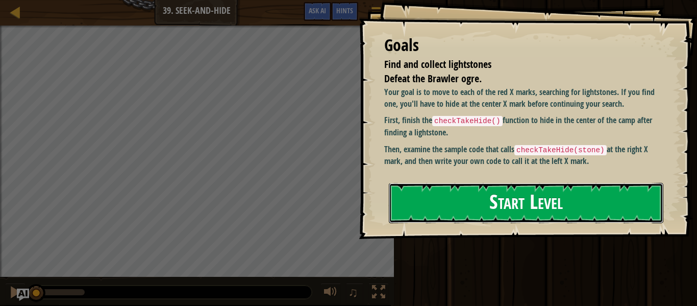
click at [482, 216] on button "Start Level" at bounding box center [526, 203] width 275 height 40
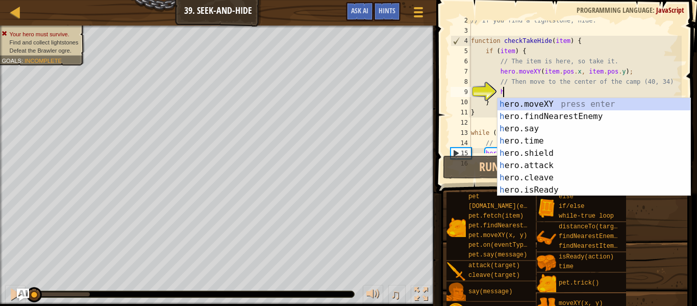
scroll to position [5, 4]
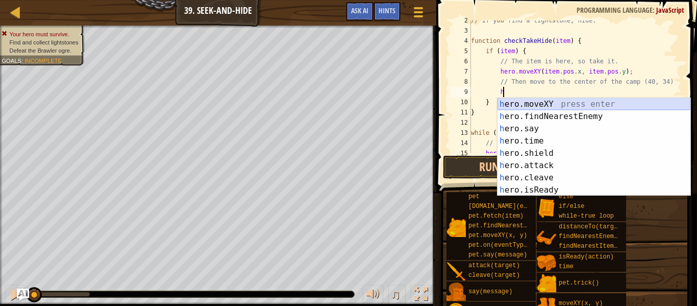
click at [563, 103] on div "h ero.moveXY press enter h ero.findNearestEnemy press enter h ero.say press ent…" at bounding box center [594, 159] width 193 height 123
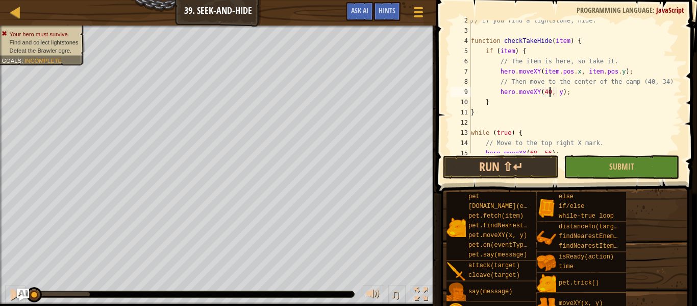
scroll to position [5, 11]
type textarea "hero.moveXY(40, 35);"
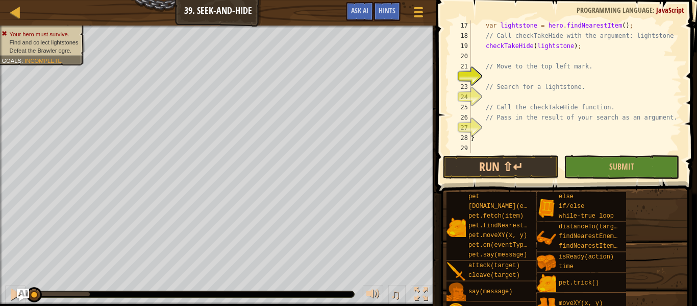
scroll to position [163, 0]
click at [493, 76] on div "var lightstone = hero . findNearestItem ( ) ; // Call checkTakeHide with the ar…" at bounding box center [575, 96] width 213 height 153
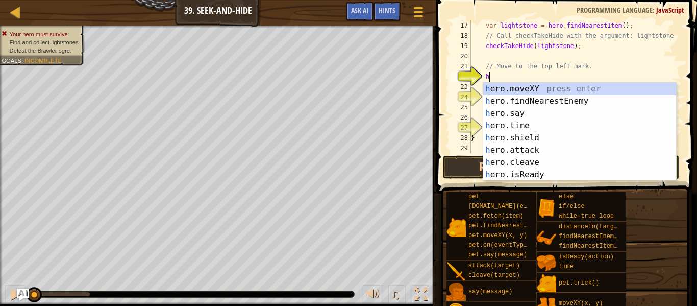
scroll to position [5, 2]
click at [494, 88] on div "h ero.moveXY press enter h ero.findNearestEnemy press enter h ero.say press ent…" at bounding box center [579, 144] width 193 height 123
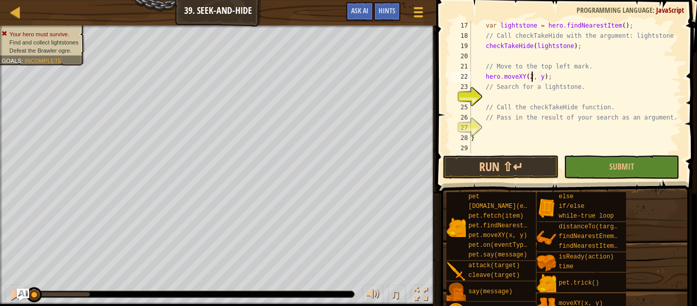
scroll to position [5, 9]
type textarea "hero.moveXY(22, 46);"
click at [488, 92] on div "var lightstone = hero . findNearestItem ( ) ; // Call checkTakeHide with the ar…" at bounding box center [575, 96] width 213 height 153
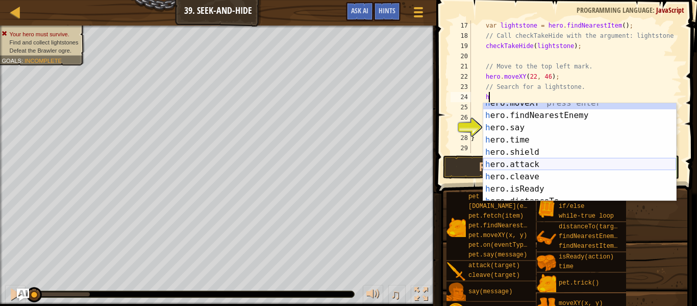
scroll to position [0, 0]
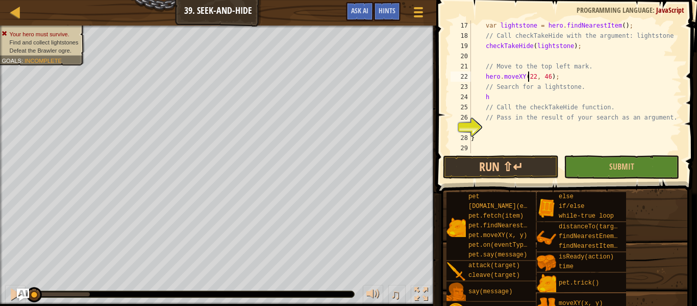
click at [529, 74] on div "var lightstone = hero . findNearestItem ( ) ; // Call checkTakeHide with the ar…" at bounding box center [575, 96] width 213 height 153
type textarea "hero.moveXY(12, 56);"
click at [499, 130] on div "var lightstone = hero . findNearestItem ( ) ; // Call checkTakeHide with the ar…" at bounding box center [575, 96] width 213 height 153
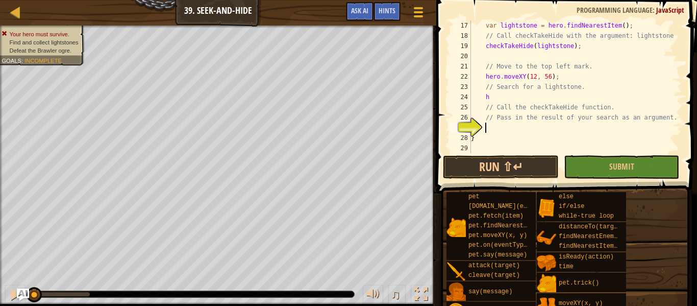
scroll to position [5, 2]
click at [492, 97] on div "var lightstone = hero . findNearestItem ( ) ; // Call checkTakeHide with the ar…" at bounding box center [575, 96] width 213 height 153
type textarea "h"
type textarea "l"
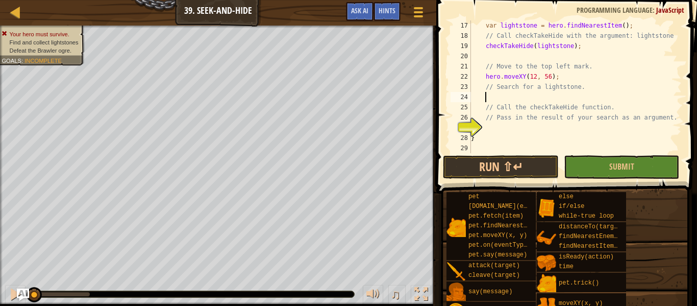
scroll to position [5, 2]
type textarea "h"
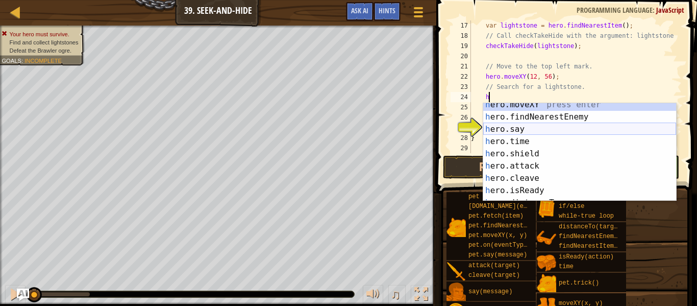
scroll to position [0, 0]
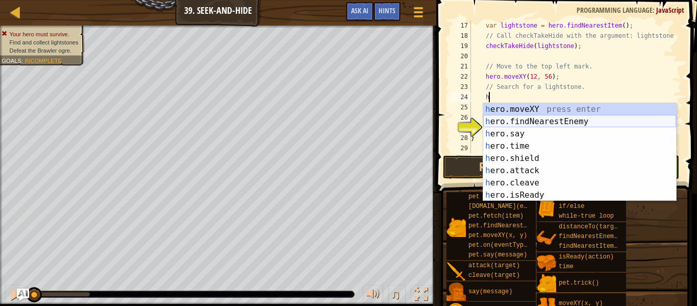
click at [545, 121] on div "h ero.moveXY press enter h ero.findNearestEnemy press enter h ero.say press ent…" at bounding box center [579, 164] width 193 height 123
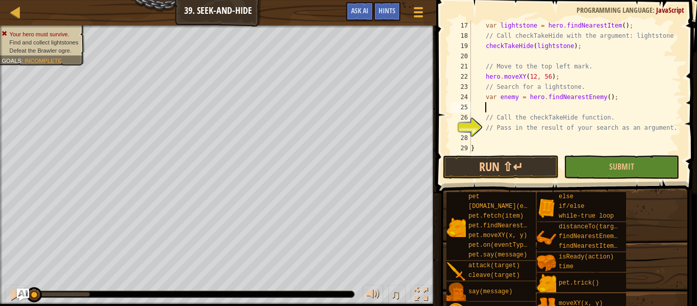
scroll to position [5, 2]
click at [502, 139] on div "var lightstone = hero . findNearestItem ( ) ; // Call checkTakeHide with the ar…" at bounding box center [575, 96] width 213 height 153
type textarea "a"
type textarea "pass as argument"
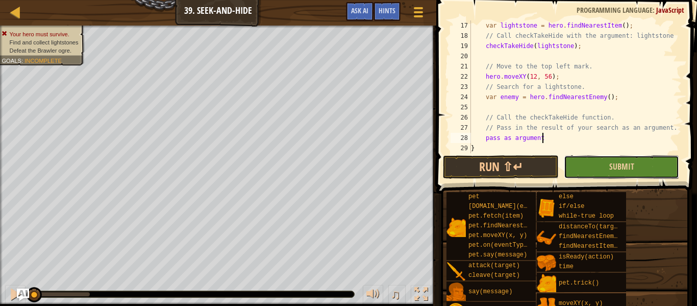
click at [595, 176] on button "Submit" at bounding box center [621, 166] width 115 height 23
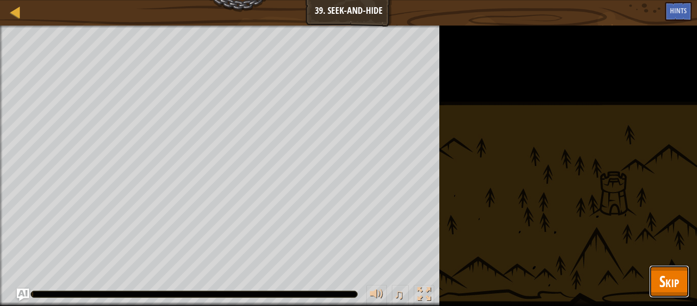
click at [668, 288] on span "Skip" at bounding box center [670, 281] width 20 height 21
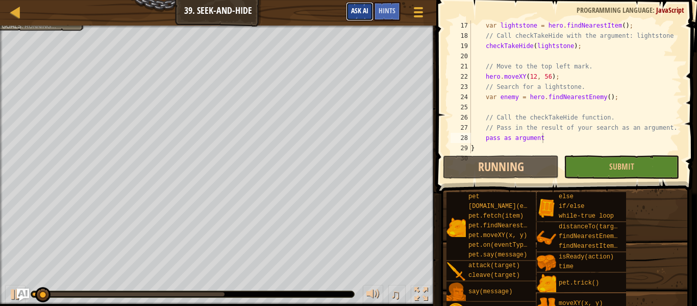
click at [354, 14] on span "Ask AI" at bounding box center [359, 11] width 17 height 10
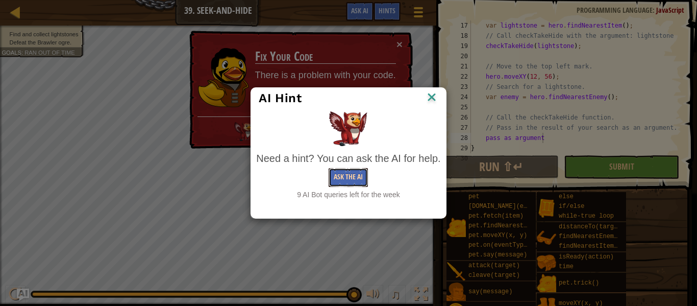
click at [349, 176] on button "Ask the AI" at bounding box center [348, 177] width 39 height 19
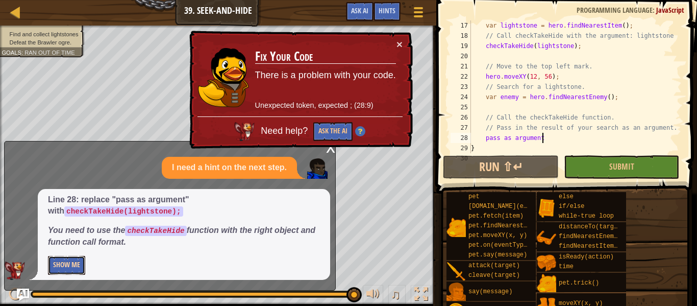
click at [78, 264] on button "Show Me" at bounding box center [66, 265] width 37 height 19
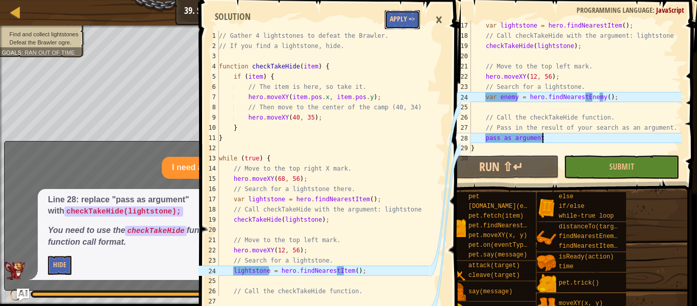
click at [398, 20] on button "Apply =>" at bounding box center [402, 19] width 35 height 19
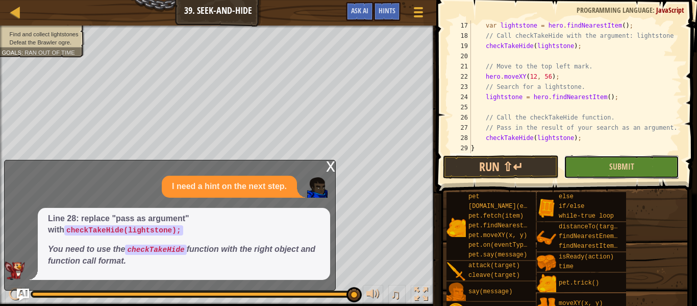
click at [580, 172] on button "Submit" at bounding box center [621, 166] width 115 height 23
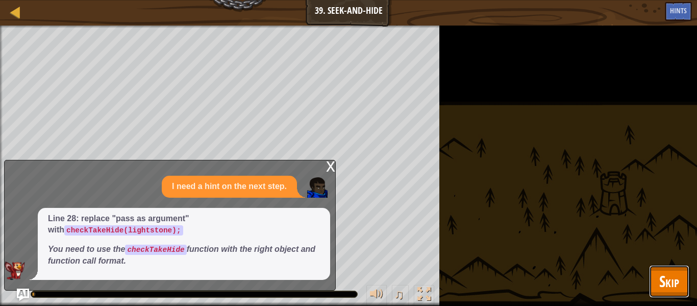
click at [652, 274] on button "Skip" at bounding box center [669, 281] width 40 height 33
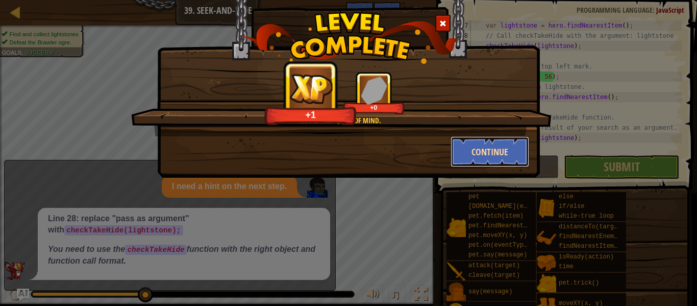
click at [470, 144] on button "Continue" at bounding box center [490, 151] width 79 height 31
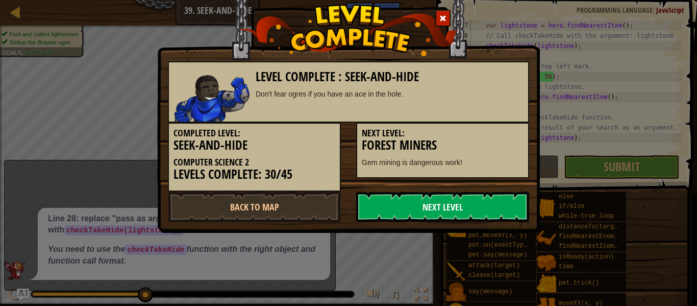
click at [441, 199] on link "Next Level" at bounding box center [442, 206] width 173 height 31
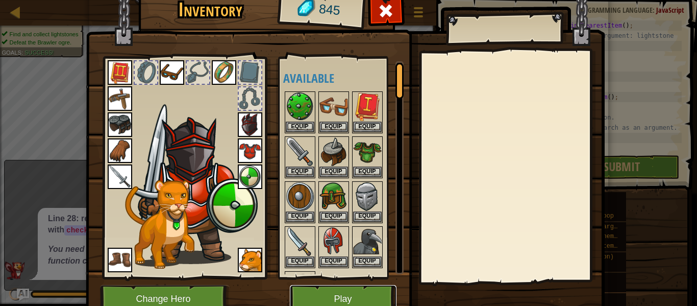
click at [330, 290] on button "Play" at bounding box center [343, 299] width 107 height 28
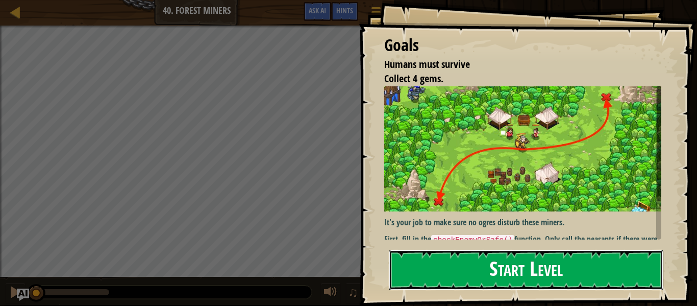
click at [544, 262] on button "Start Level" at bounding box center [526, 270] width 275 height 40
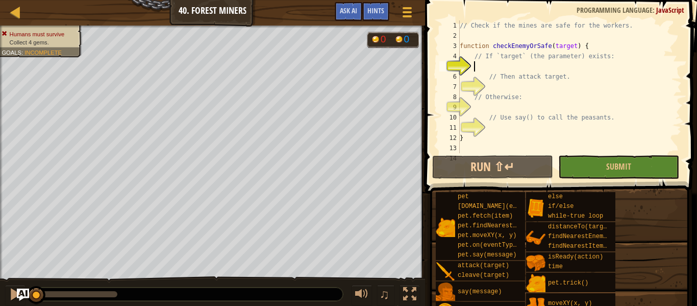
scroll to position [5, 2]
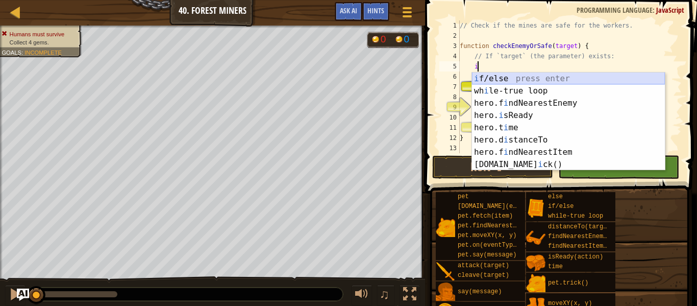
click at [482, 80] on div "i f/else press enter wh i le-true loop press enter hero.f i ndNearestEnemy pres…" at bounding box center [568, 133] width 193 height 123
type textarea "if (enemy) {"
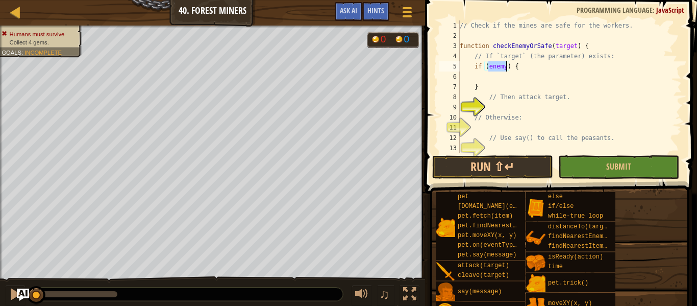
click at [527, 64] on div "// Check if the mines are safe for the workers. function checkEnemyOrSafe ( tar…" at bounding box center [570, 96] width 224 height 153
click at [494, 108] on div "// Check if the mines are safe for the workers. function checkEnemyOrSafe ( tar…" at bounding box center [570, 96] width 224 height 153
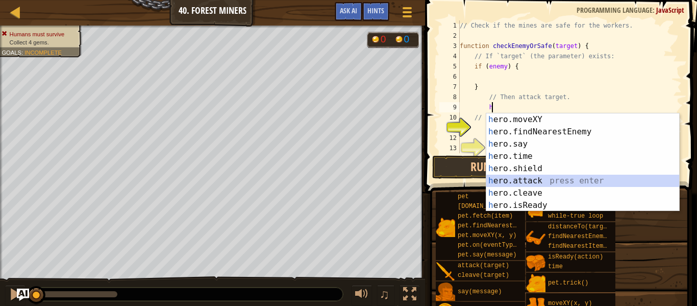
click at [536, 180] on div "h ero.moveXY press enter h ero.findNearestEnemy press enter h ero.say press ent…" at bounding box center [583, 174] width 193 height 123
type textarea "hero.attack(enemy);"
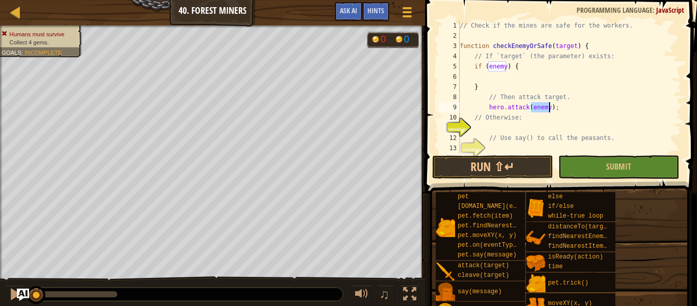
click at [479, 126] on div "// Check if the mines are safe for the workers. function checkEnemyOrSafe ( tar…" at bounding box center [570, 96] width 224 height 153
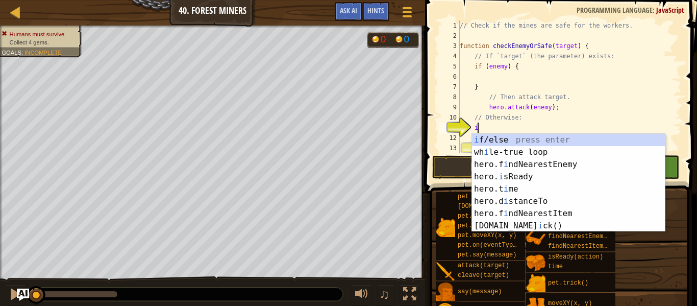
scroll to position [5, 2]
click at [491, 135] on div "i f/else press enter wh i le-true loop press enter hero.f i ndNearestEnemy pres…" at bounding box center [568, 195] width 193 height 123
type textarea "if (enemy) {"
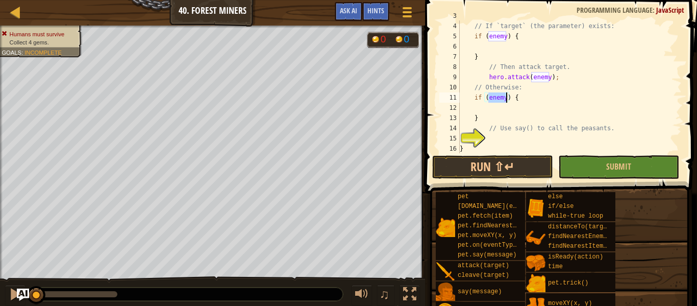
scroll to position [30, 0]
click at [493, 141] on div "function checkEnemyOrSafe ( target ) { // If `target` (the parameter) exists: i…" at bounding box center [570, 87] width 224 height 153
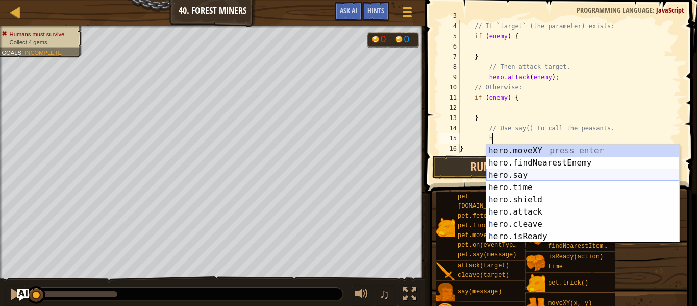
click at [523, 179] on div "h ero.moveXY press enter h ero.findNearestEnemy press enter h ero.say press ent…" at bounding box center [583, 205] width 193 height 123
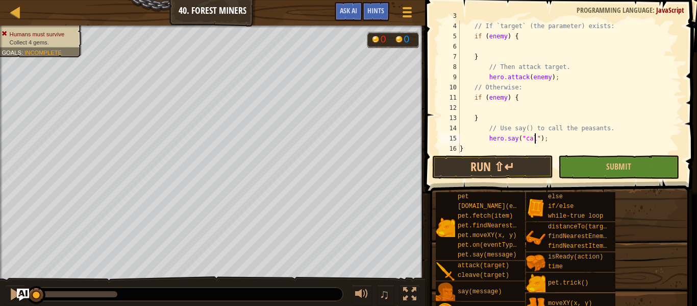
scroll to position [5, 11]
type textarea "hero.say("call to the peasents");"
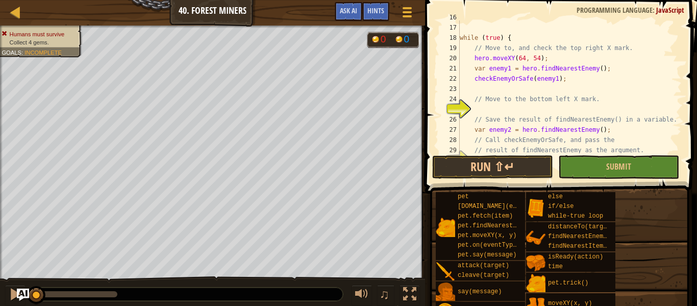
scroll to position [162, 0]
click at [484, 107] on div "} while ( true ) { // Move to, and check the top right X mark. hero . moveXY ( …" at bounding box center [570, 88] width 224 height 153
type textarea "hero.moveXY(16, 14);"
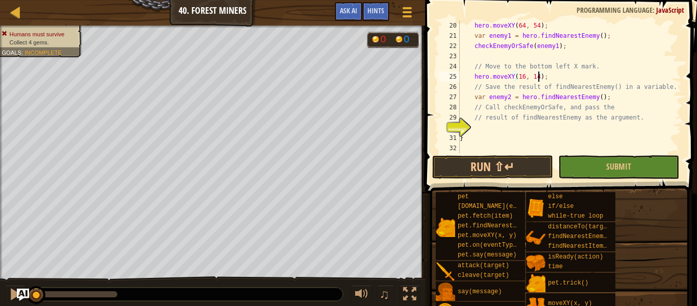
scroll to position [194, 0]
click at [484, 129] on div "hero . moveXY ( 64 , 54 ) ; var enemy1 = hero . findNearestEnemy ( ) ; checkEne…" at bounding box center [570, 96] width 224 height 153
type textarea "h"
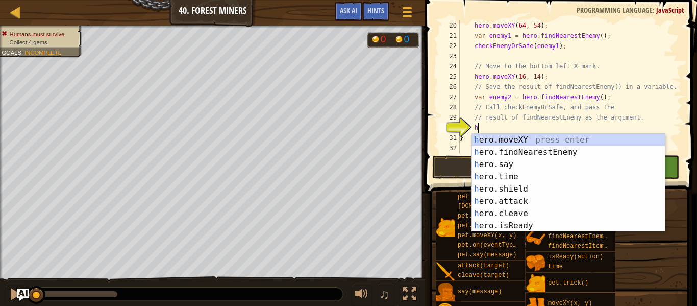
scroll to position [5, 2]
click at [508, 149] on div "h ero.moveXY press enter h ero.findNearestEnemy press enter h ero.say press ent…" at bounding box center [568, 195] width 193 height 123
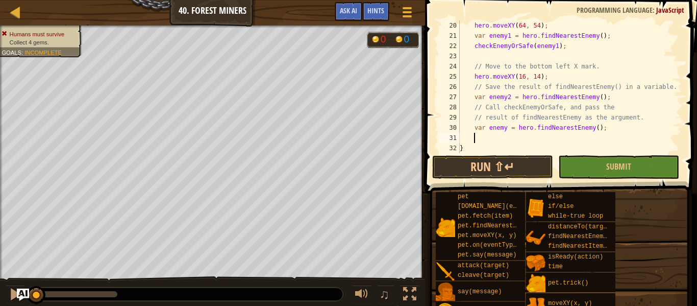
scroll to position [5, 2]
click at [593, 159] on button "Submit" at bounding box center [619, 166] width 121 height 23
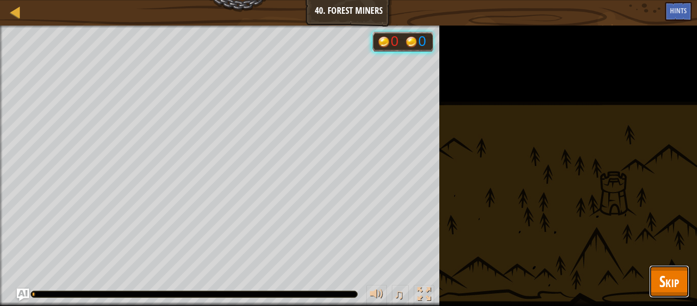
click at [672, 275] on span "Skip" at bounding box center [670, 281] width 20 height 21
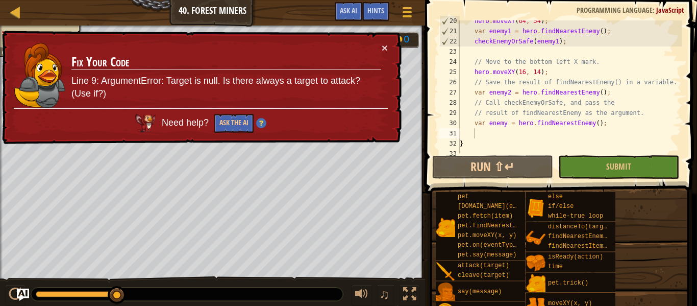
scroll to position [200, 0]
click at [507, 125] on div "hero . moveXY ( 64 , 54 ) ; var enemy1 = hero . findNearestEnemy ( ) ; checkEne…" at bounding box center [570, 91] width 224 height 153
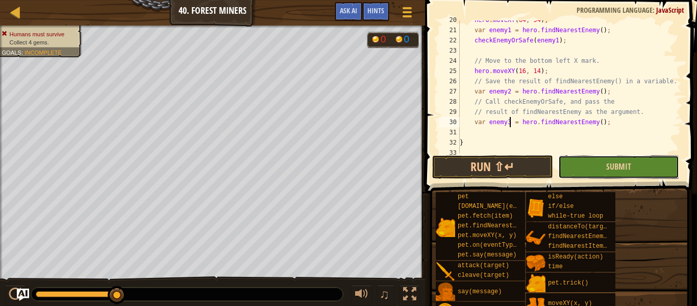
click at [595, 169] on button "Submit" at bounding box center [619, 166] width 121 height 23
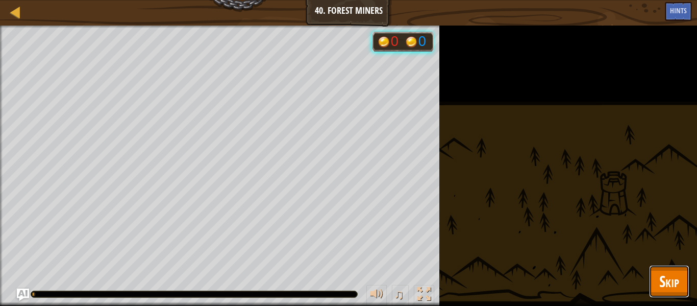
click at [665, 280] on span "Skip" at bounding box center [670, 281] width 20 height 21
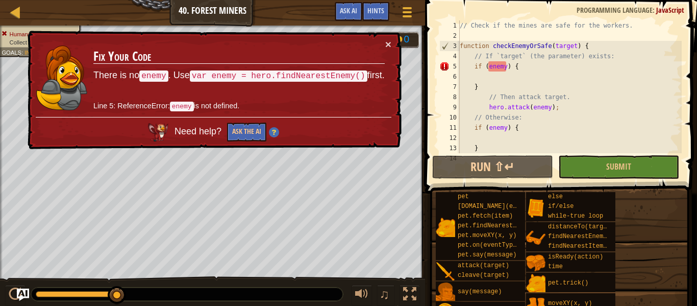
scroll to position [1, 0]
click at [519, 68] on div "// Check if the mines are safe for the workers. function checkEnemyOrSafe ( tar…" at bounding box center [570, 96] width 224 height 153
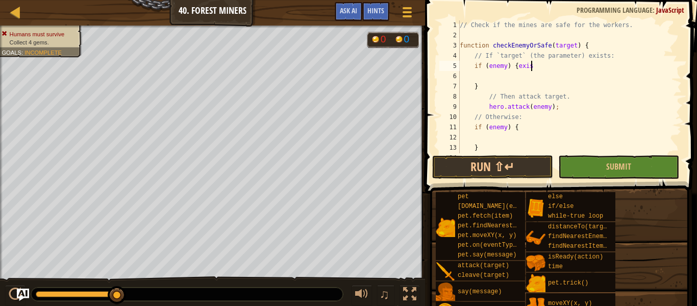
scroll to position [5, 10]
type textarea "if (enemy) {exist"
click at [474, 167] on button "Run ⇧↵" at bounding box center [492, 166] width 121 height 23
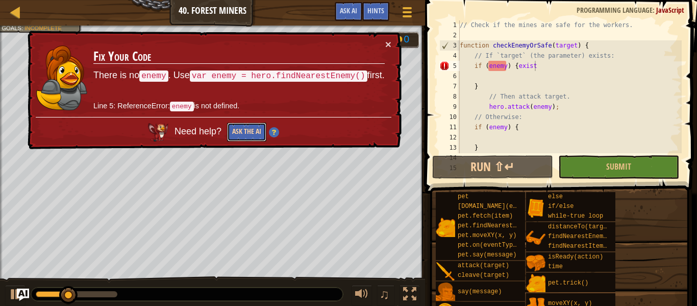
click at [241, 126] on button "Ask the AI" at bounding box center [246, 132] width 39 height 19
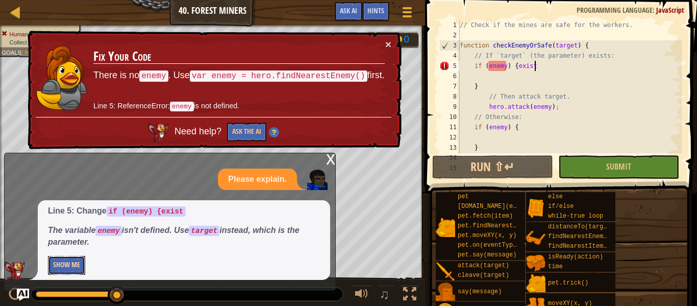
click at [53, 265] on button "Show Me" at bounding box center [66, 265] width 37 height 19
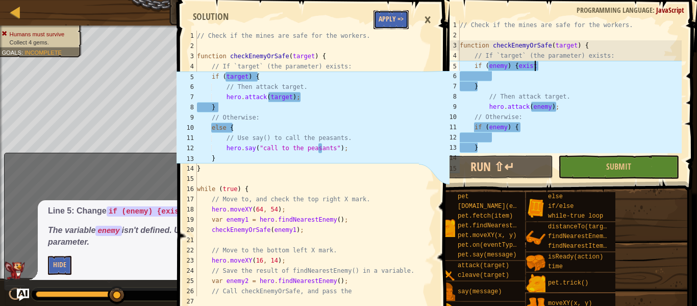
click at [405, 14] on button "Apply =>" at bounding box center [391, 19] width 35 height 19
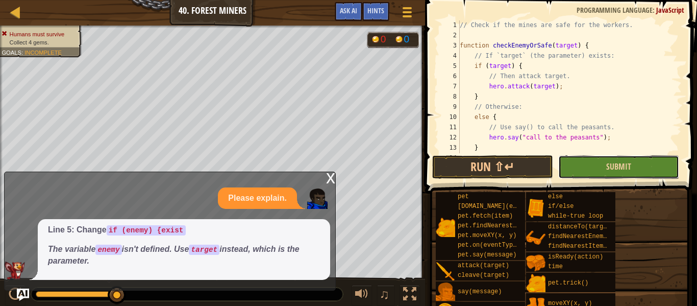
click at [586, 165] on button "Submit" at bounding box center [619, 166] width 121 height 23
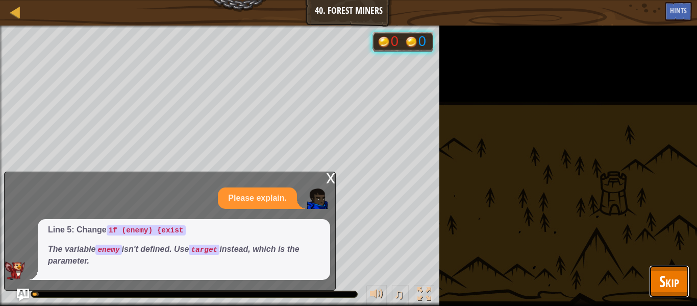
click at [663, 268] on button "Skip" at bounding box center [669, 281] width 40 height 33
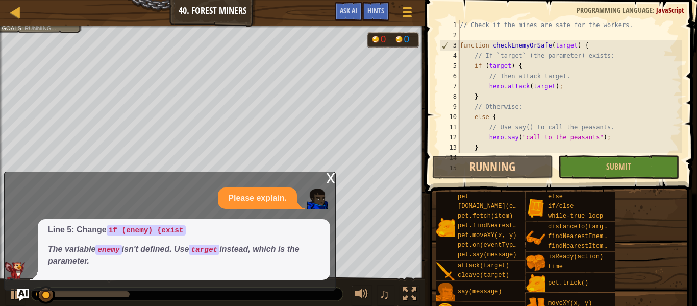
click at [331, 177] on div "x" at bounding box center [330, 177] width 9 height 10
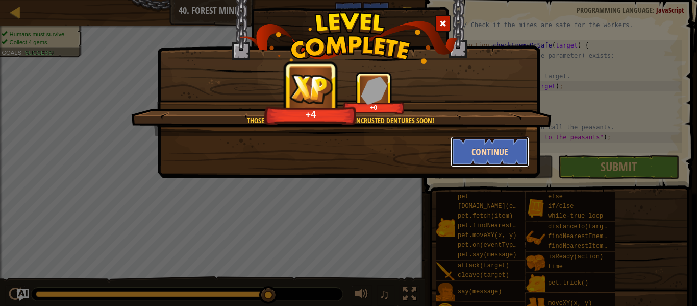
click at [471, 148] on button "Continue" at bounding box center [490, 151] width 79 height 31
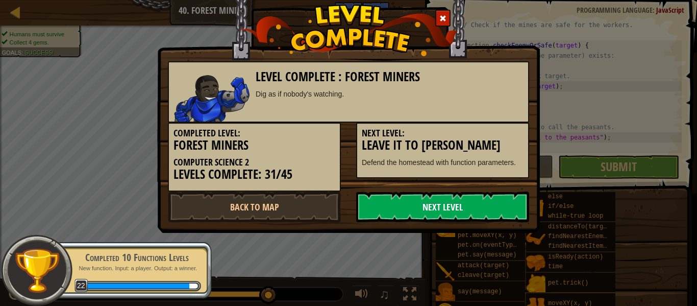
click at [415, 207] on link "Next Level" at bounding box center [442, 206] width 173 height 31
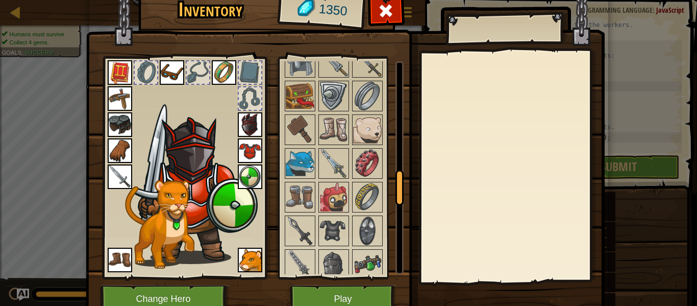
scroll to position [701, 0]
click at [360, 170] on img at bounding box center [367, 163] width 29 height 29
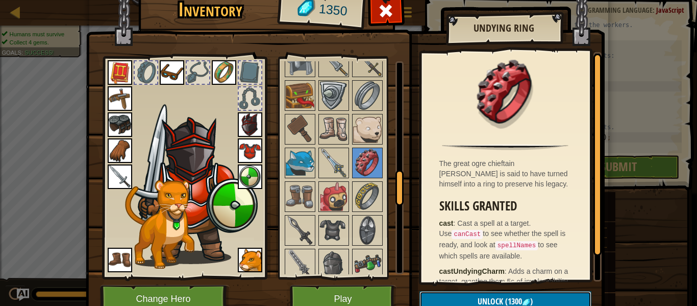
click at [505, 296] on span "(1300" at bounding box center [512, 301] width 19 height 11
click at [505, 296] on button "Confirm" at bounding box center [506, 301] width 172 height 21
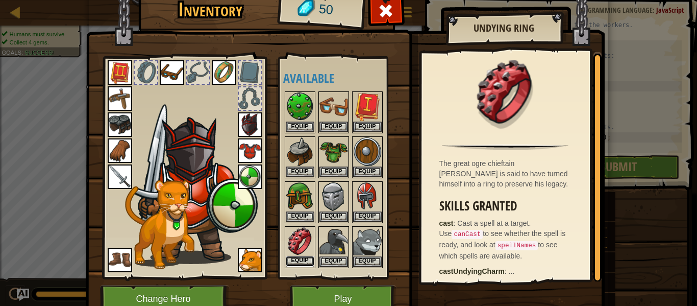
click at [295, 261] on button "Equip" at bounding box center [300, 261] width 29 height 11
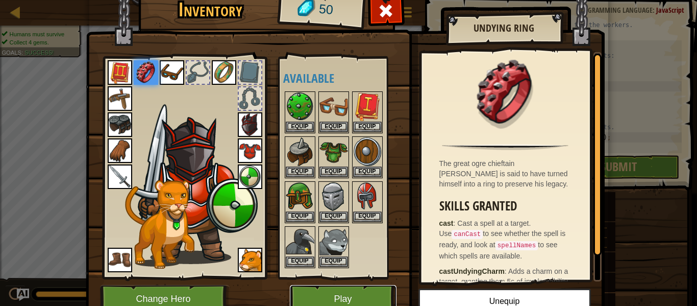
click at [337, 290] on button "Play" at bounding box center [343, 299] width 107 height 28
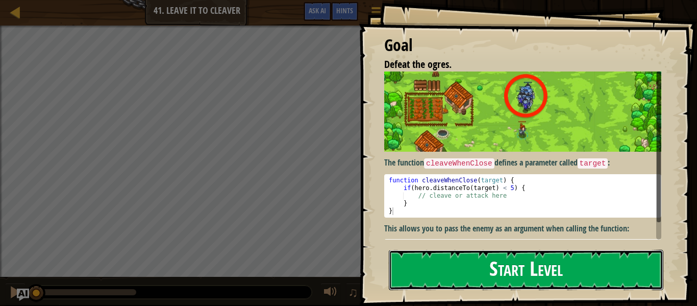
click at [460, 274] on button "Start Level" at bounding box center [526, 270] width 275 height 40
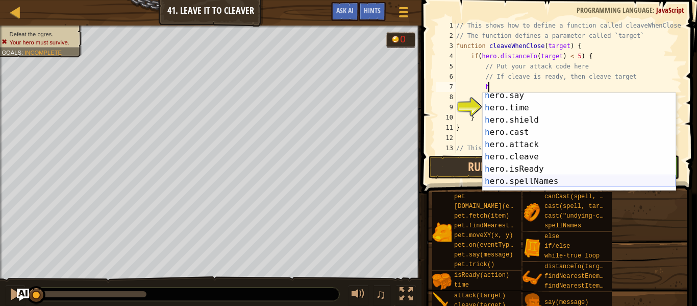
scroll to position [30, 0]
click at [549, 167] on div "h ero.say press enter h ero.time press enter h ero.shield press enter h ero.cas…" at bounding box center [579, 149] width 193 height 123
type textarea "var ready = hero.isReady("cleave");"
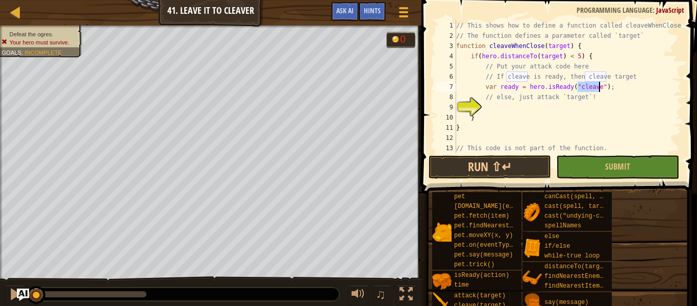
click at [506, 111] on div "// This shows how to define a function called cleaveWhenClose // The function d…" at bounding box center [568, 96] width 228 height 153
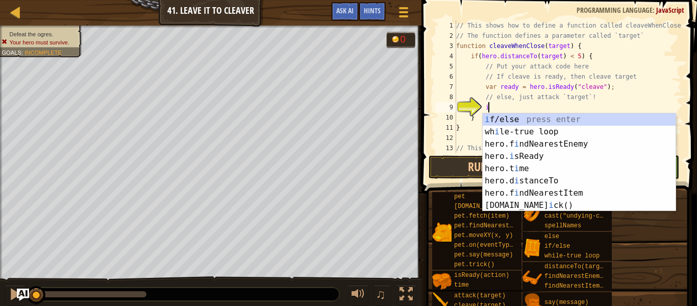
scroll to position [0, 0]
click at [512, 118] on div "i f/else press enter wh i le-true loop press enter hero.f i ndNearestEnemy pres…" at bounding box center [579, 174] width 193 height 123
type textarea "if (enemy) {"
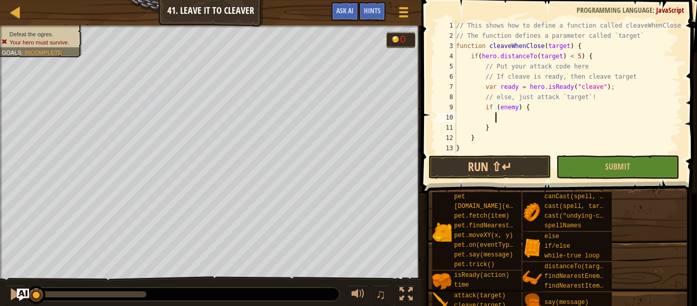
click at [497, 118] on div "// This shows how to define a function called cleaveWhenClose // The function d…" at bounding box center [568, 96] width 228 height 153
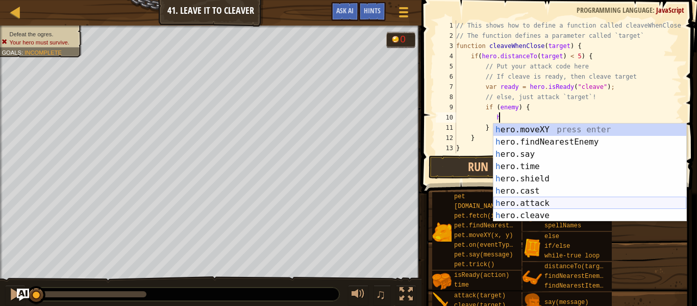
click at [521, 200] on div "h ero.moveXY press enter h ero.findNearestEnemy press enter h ero.say press ent…" at bounding box center [590, 185] width 193 height 123
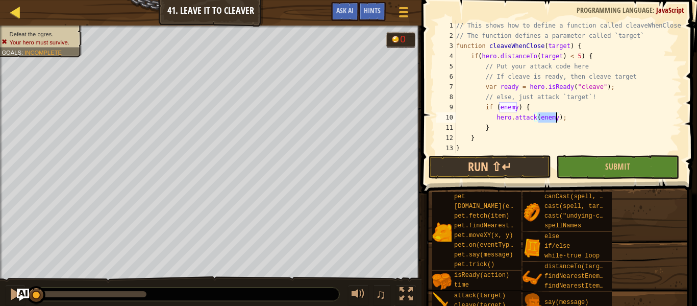
type textarea "hero.attack(enemy);"
click at [14, 12] on div at bounding box center [15, 12] width 13 height 13
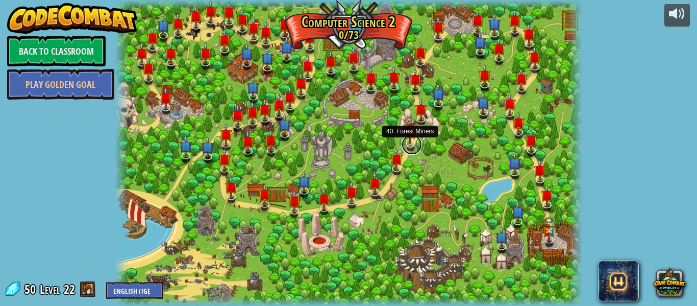
click at [413, 145] on link at bounding box center [412, 144] width 20 height 20
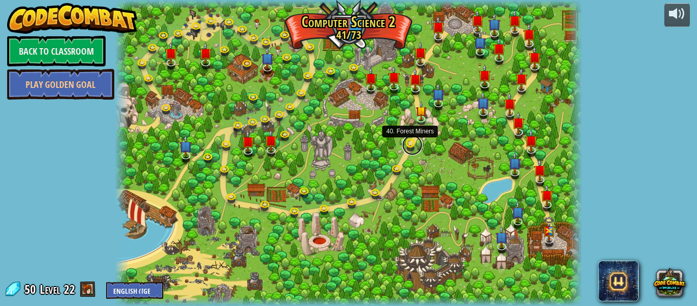
click at [409, 148] on link at bounding box center [412, 145] width 20 height 20
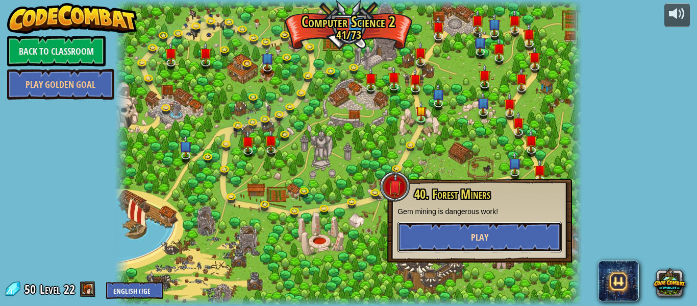
click at [444, 234] on button "Play" at bounding box center [480, 237] width 164 height 31
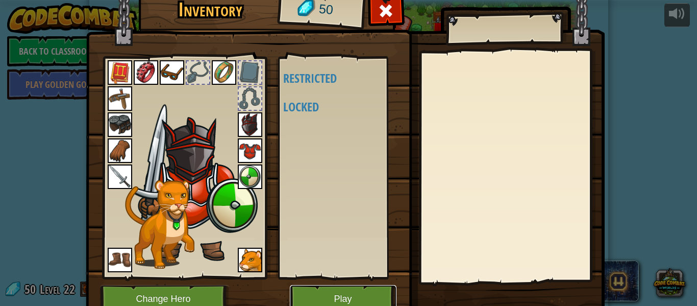
click at [365, 291] on button "Play" at bounding box center [343, 299] width 107 height 28
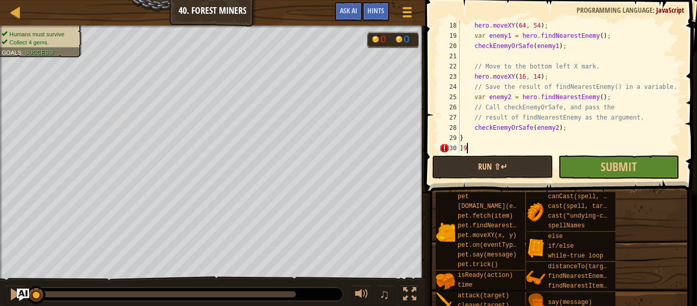
scroll to position [5, 1]
type textarea "]"
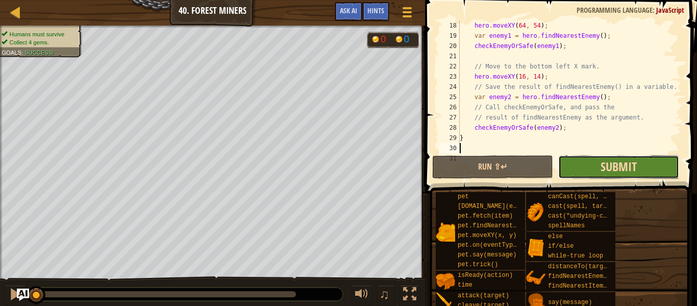
click at [616, 171] on span "Submit" at bounding box center [619, 166] width 36 height 16
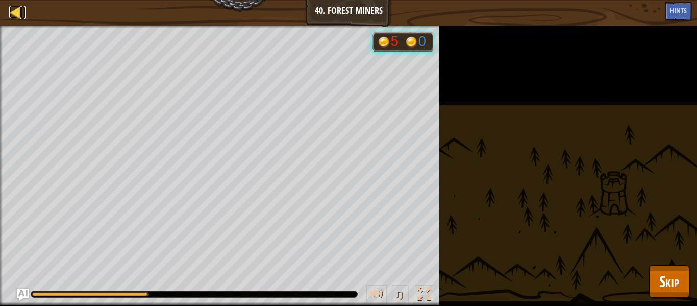
click at [19, 9] on div at bounding box center [15, 12] width 13 height 13
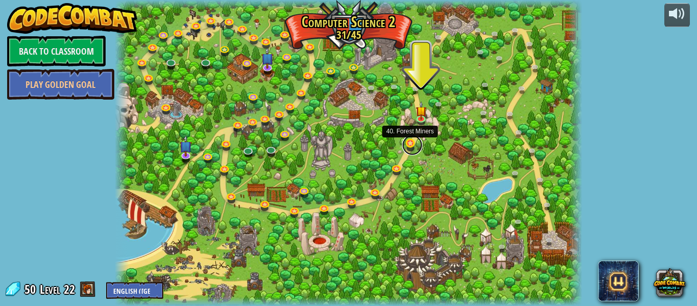
click at [412, 143] on link at bounding box center [412, 145] width 20 height 20
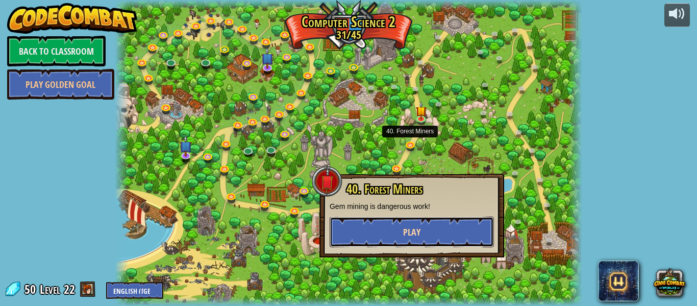
click at [419, 237] on span "Play" at bounding box center [411, 232] width 17 height 13
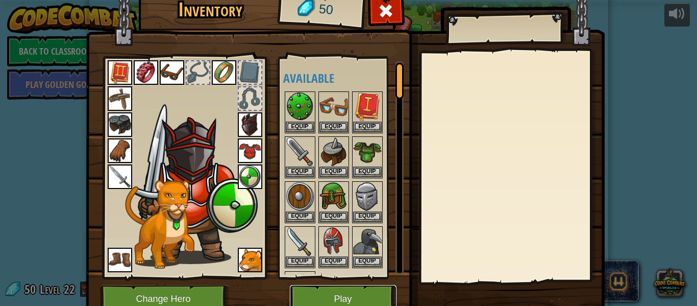
click at [344, 301] on button "Play" at bounding box center [343, 299] width 107 height 28
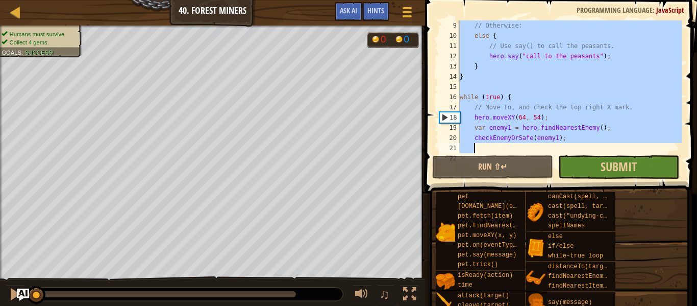
scroll to position [184, 0]
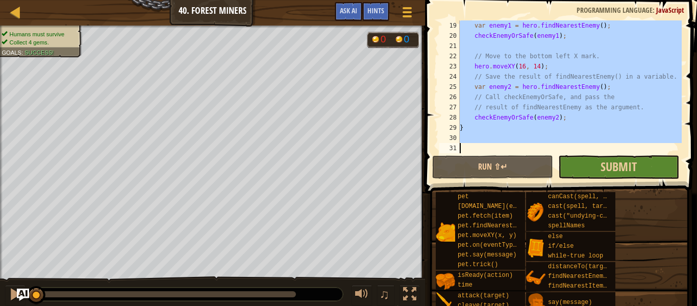
drag, startPoint x: 460, startPoint y: 45, endPoint x: 590, endPoint y: 172, distance: 180.9
click at [590, 172] on div "19 20 21 22 23 24 25 26 27 28 29 30 31 var enemy1 = hero . findNearestEnemy ( )…" at bounding box center [559, 117] width 275 height 224
click at [608, 169] on span "Submit" at bounding box center [619, 166] width 36 height 16
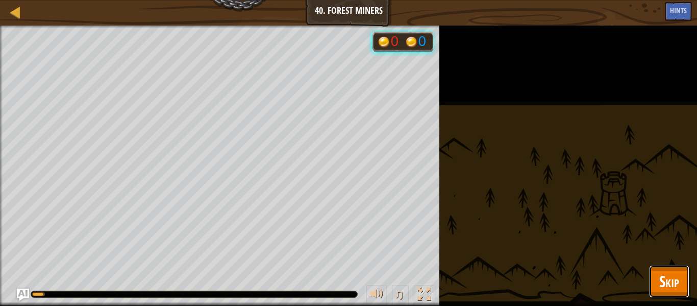
click at [679, 280] on span "Skip" at bounding box center [670, 281] width 20 height 21
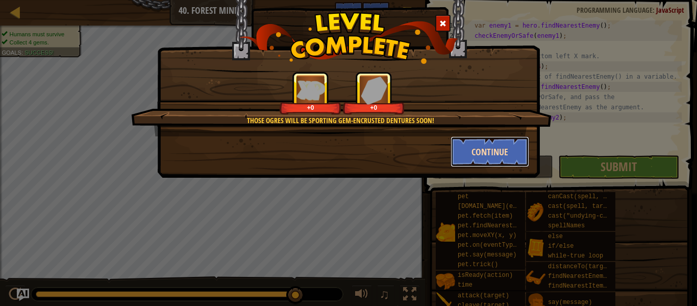
click at [462, 153] on button "Continue" at bounding box center [490, 151] width 79 height 31
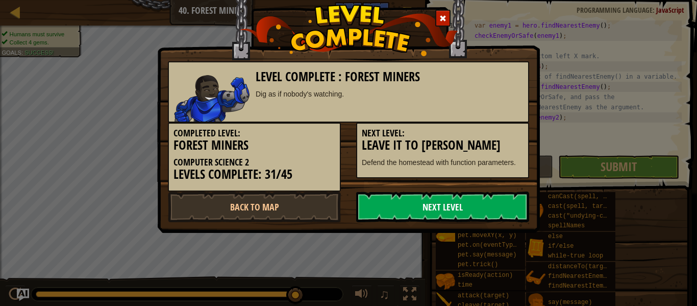
click at [455, 201] on link "Next Level" at bounding box center [442, 206] width 173 height 31
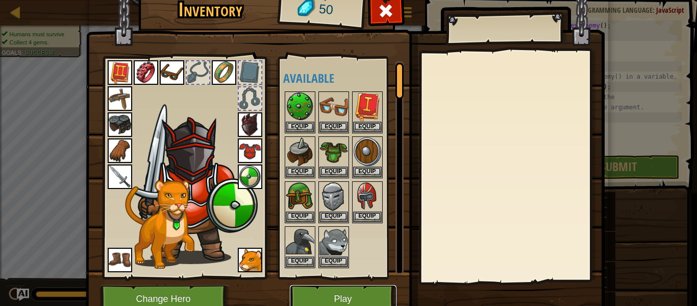
click at [335, 298] on button "Play" at bounding box center [343, 299] width 107 height 28
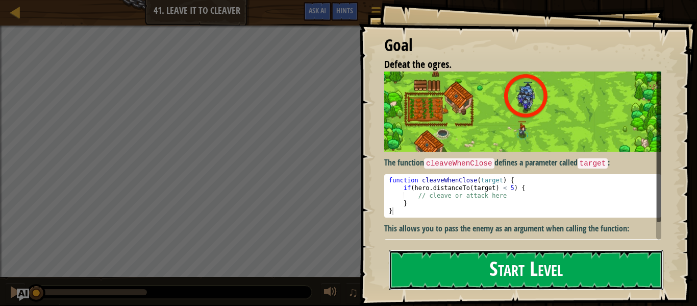
click at [421, 260] on button "Start Level" at bounding box center [526, 270] width 275 height 40
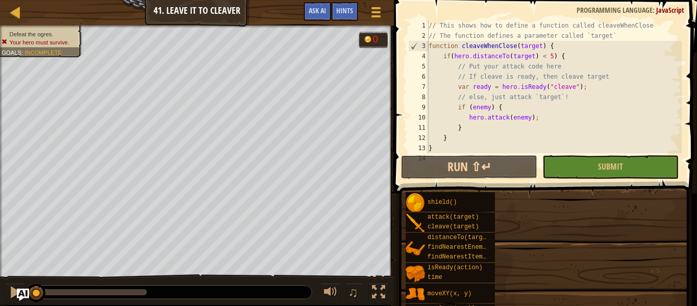
click at [533, 266] on div "Goal Defeat the ogres. The function cleaveWhenClose defines a parameter called …" at bounding box center [348, 153] width 697 height 306
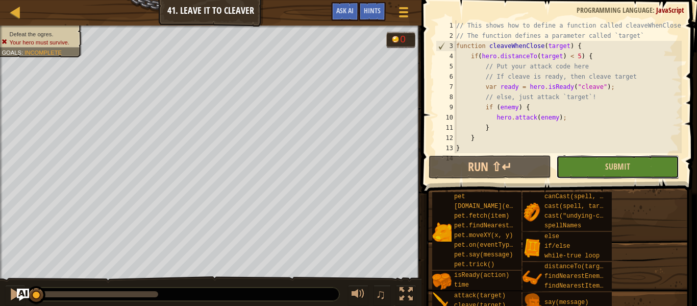
click at [566, 162] on button "Submit" at bounding box center [617, 166] width 123 height 23
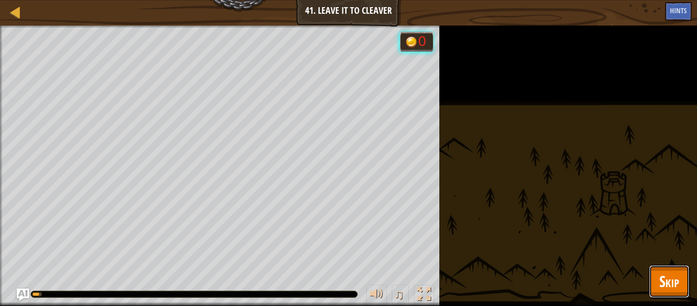
click at [667, 287] on span "Skip" at bounding box center [670, 281] width 20 height 21
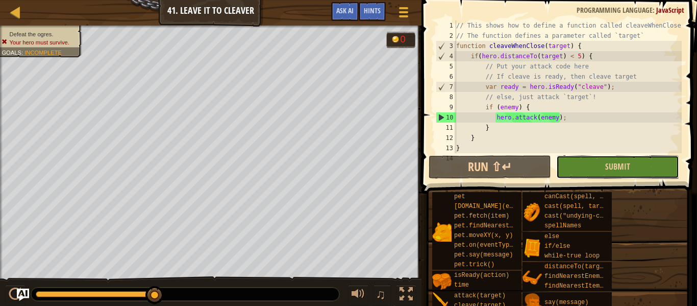
click at [601, 171] on button "Submit" at bounding box center [617, 166] width 123 height 23
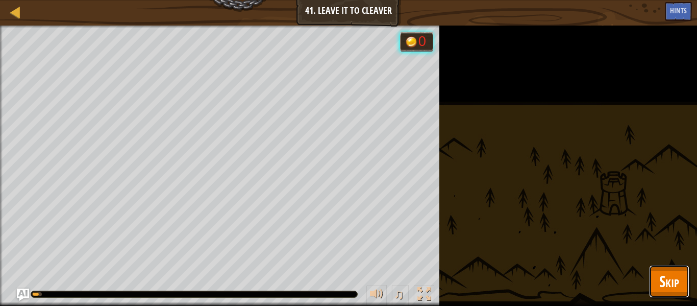
click at [654, 274] on button "Skip" at bounding box center [669, 281] width 40 height 33
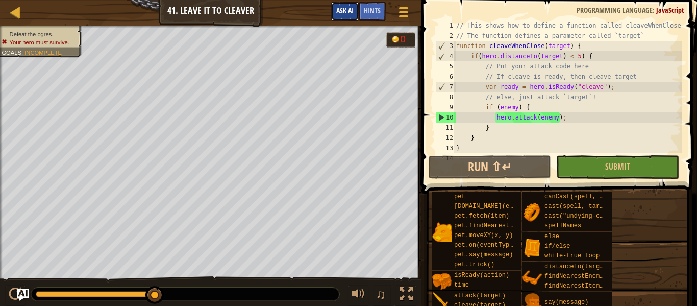
click at [334, 7] on button "Ask AI" at bounding box center [345, 11] width 28 height 19
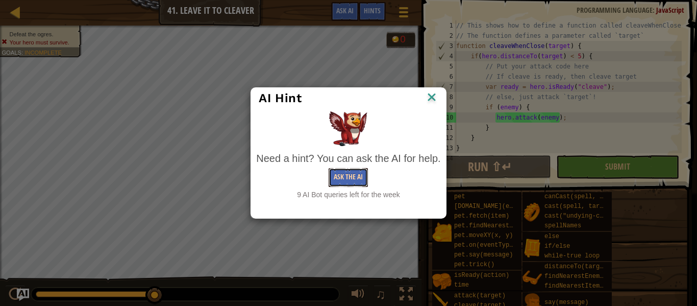
click at [342, 181] on button "Ask the AI" at bounding box center [348, 177] width 39 height 19
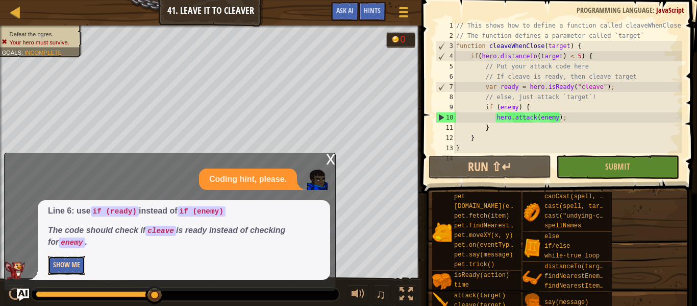
click at [72, 269] on button "Show Me" at bounding box center [66, 265] width 37 height 19
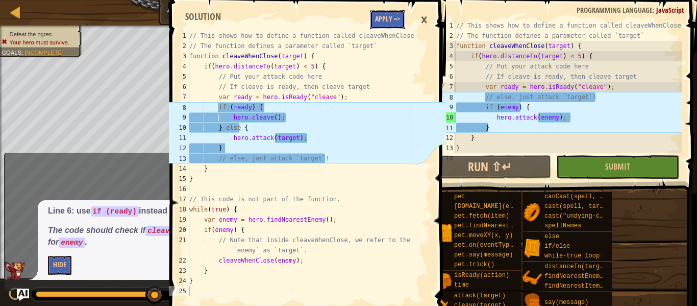
click at [385, 18] on button "Apply =>" at bounding box center [387, 19] width 35 height 19
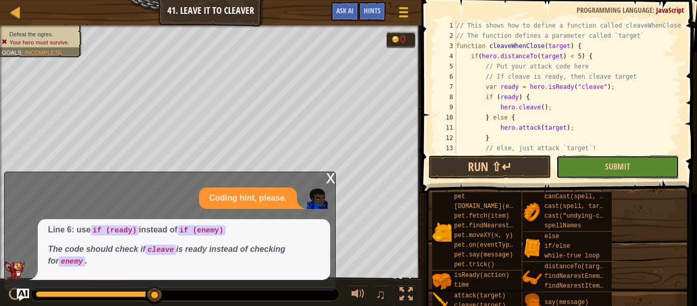
click at [607, 160] on button "Submit" at bounding box center [617, 166] width 123 height 23
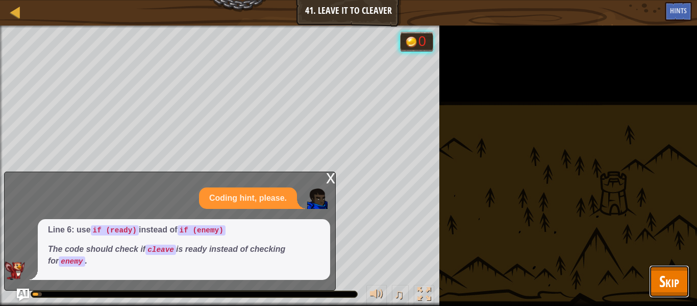
click at [667, 272] on span "Skip" at bounding box center [670, 281] width 20 height 21
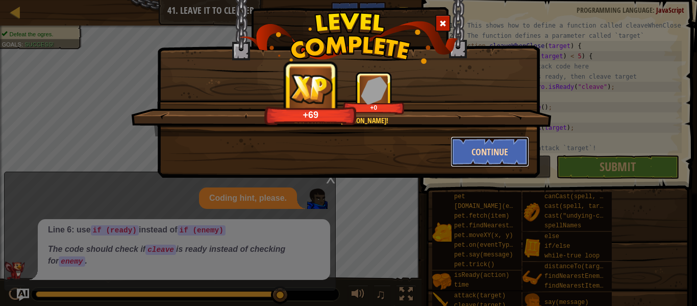
click at [506, 146] on button "Continue" at bounding box center [490, 151] width 79 height 31
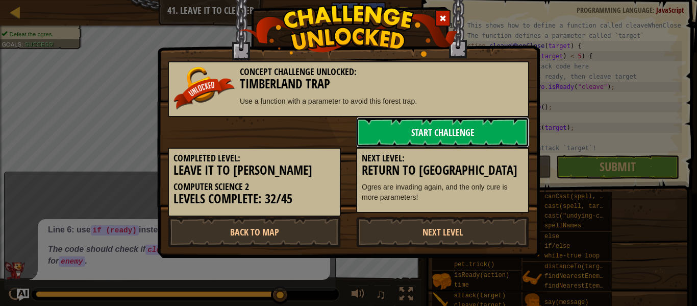
click at [461, 126] on link "Start Challenge" at bounding box center [442, 132] width 173 height 31
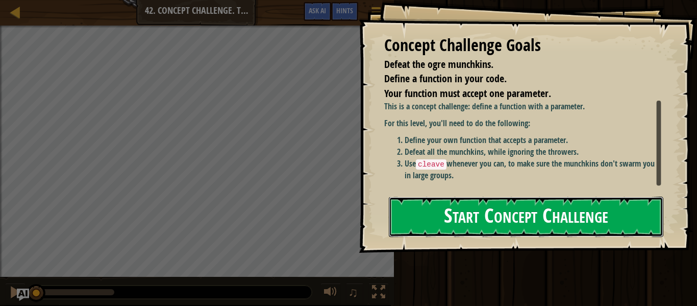
click at [476, 211] on button "Start Concept Challenge" at bounding box center [526, 217] width 275 height 40
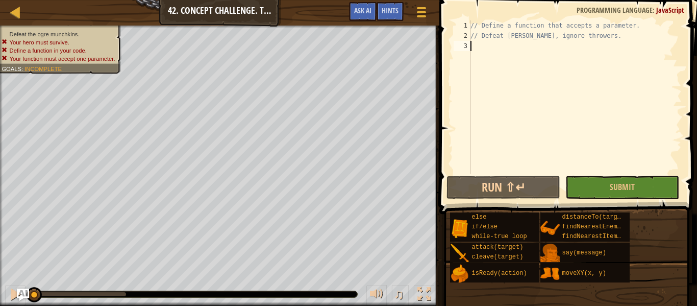
type textarea "f"
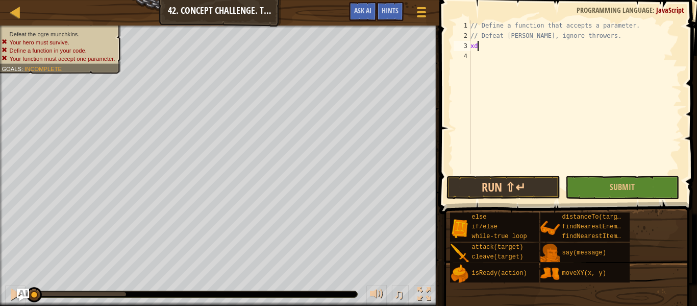
type textarea "x"
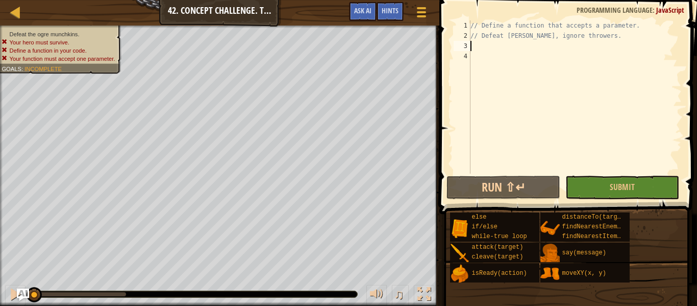
type textarea "h"
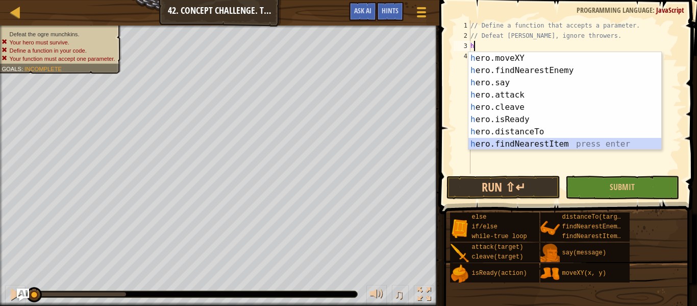
click at [572, 147] on div "h ero.moveXY press enter h ero.findNearestEnemy press enter h ero.say press ent…" at bounding box center [565, 113] width 193 height 123
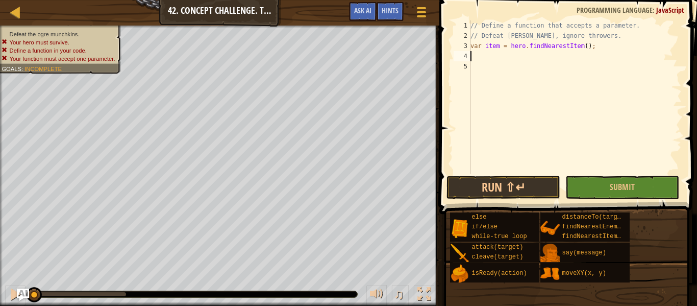
click at [602, 46] on div "// Define a function that accepts a parameter. // Defeat [PERSON_NAME], ignore …" at bounding box center [575, 107] width 213 height 174
type textarea "v"
type textarea "// Defeat [PERSON_NAME], ignore throwers."
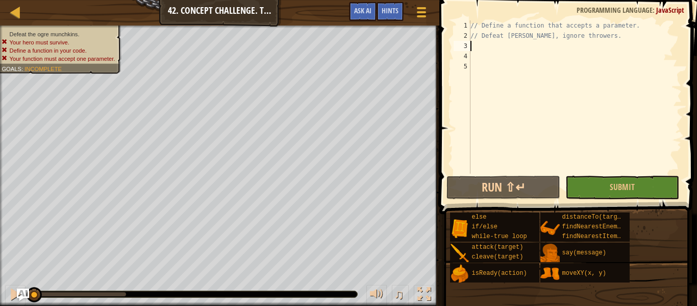
type textarea "d"
type textarea "f"
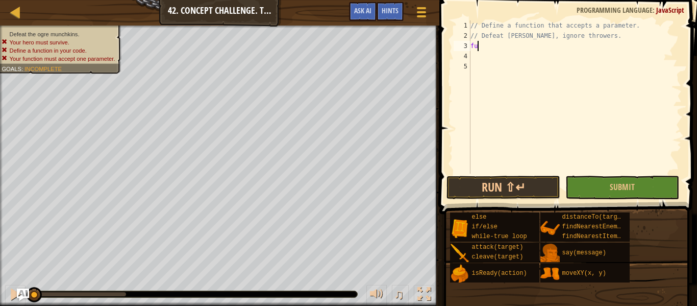
scroll to position [5, 1]
type textarea "f"
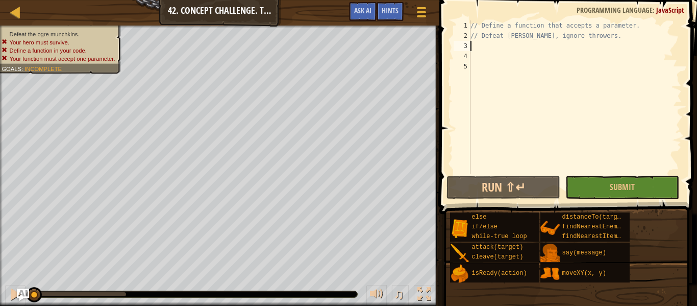
type textarea "d"
click at [10, 13] on div at bounding box center [15, 12] width 13 height 13
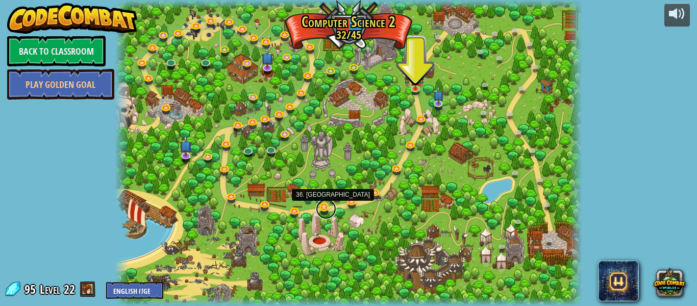
click at [323, 207] on link at bounding box center [326, 209] width 20 height 20
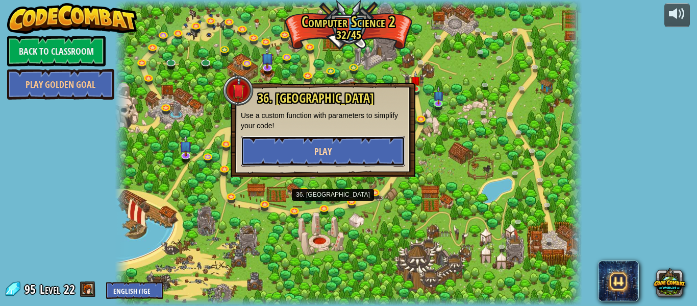
click at [335, 149] on button "Play" at bounding box center [323, 151] width 164 height 31
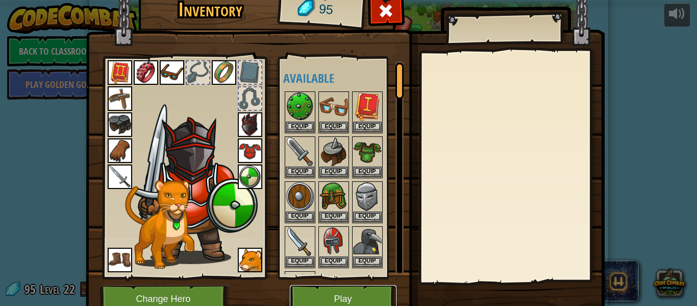
click at [327, 295] on button "Play" at bounding box center [343, 299] width 107 height 28
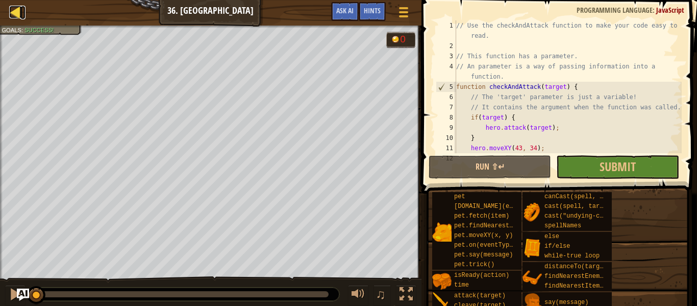
click at [12, 16] on div at bounding box center [15, 12] width 13 height 13
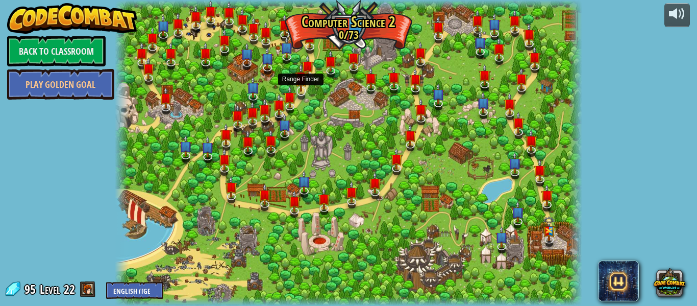
click at [302, 89] on img at bounding box center [301, 77] width 12 height 29
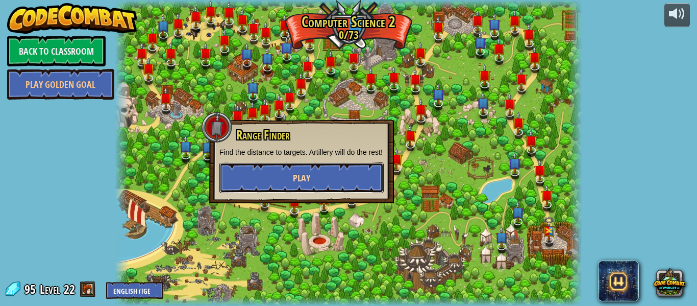
click at [342, 179] on button "Play" at bounding box center [302, 177] width 164 height 31
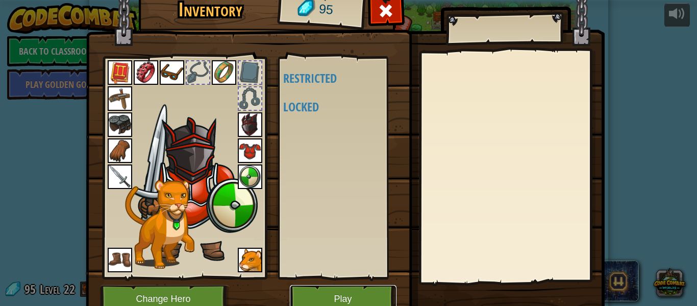
click at [350, 292] on button "Play" at bounding box center [343, 299] width 107 height 28
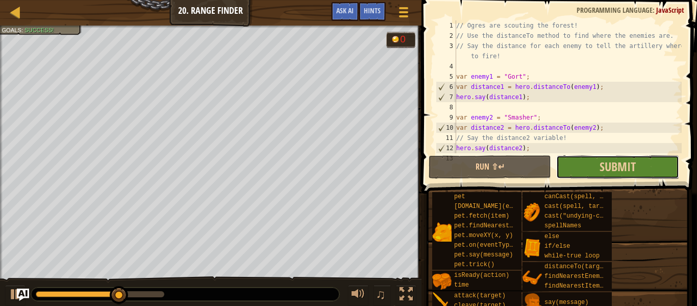
click at [595, 164] on button "Submit" at bounding box center [617, 166] width 123 height 23
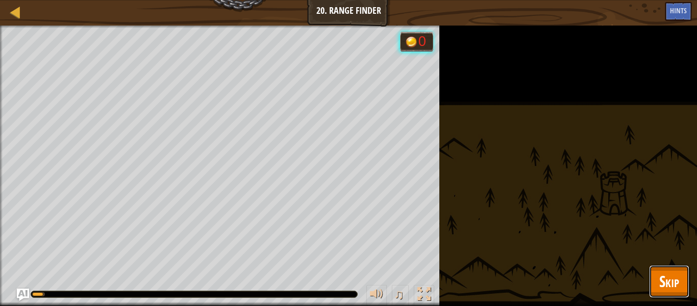
click at [661, 278] on span "Skip" at bounding box center [670, 281] width 20 height 21
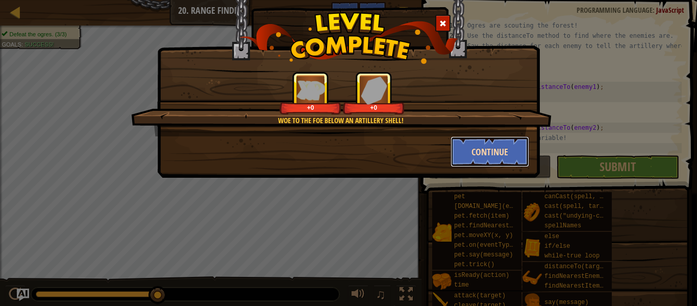
click at [491, 156] on button "Continue" at bounding box center [490, 151] width 79 height 31
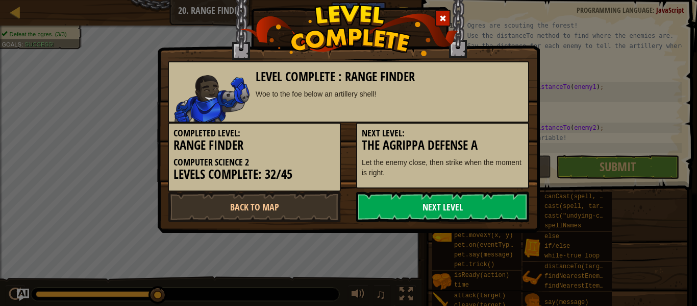
click at [442, 219] on link "Next Level" at bounding box center [442, 206] width 173 height 31
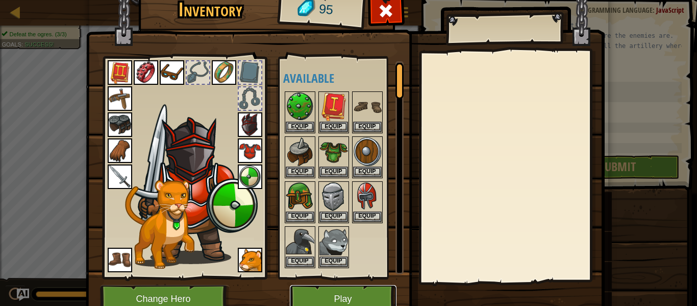
click at [349, 292] on button "Play" at bounding box center [343, 299] width 107 height 28
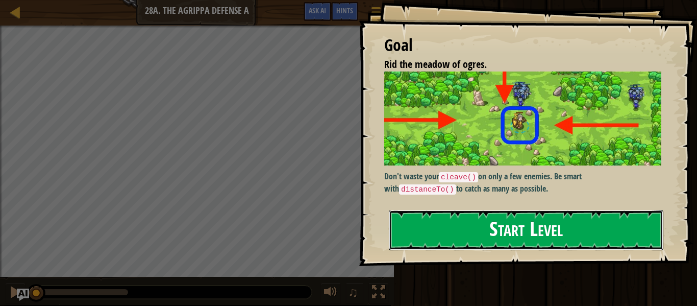
click at [489, 236] on button "Start Level" at bounding box center [526, 230] width 275 height 40
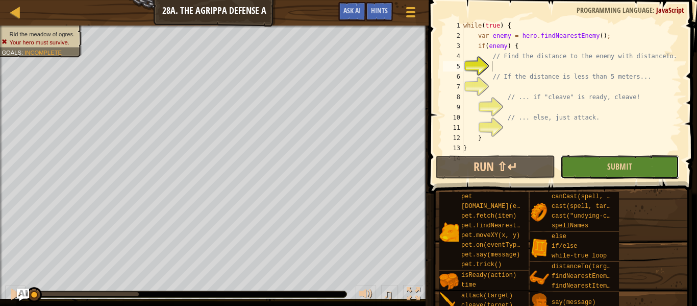
click at [597, 176] on button "Submit" at bounding box center [620, 166] width 119 height 23
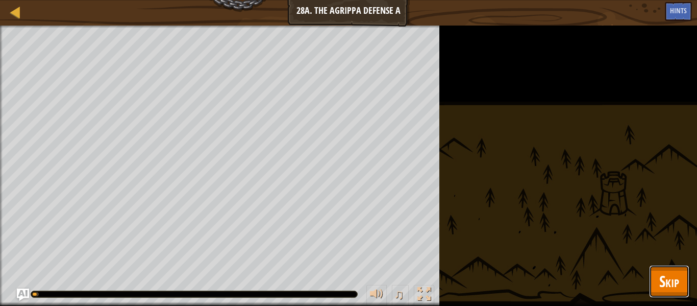
click at [666, 272] on span "Skip" at bounding box center [670, 281] width 20 height 21
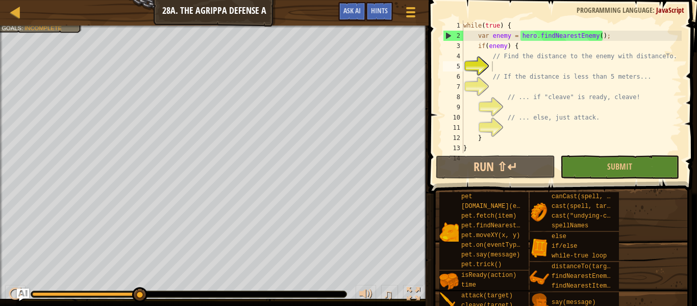
click at [492, 70] on div "while ( true ) { var enemy = hero . findNearestEnemy ( ) ; if ( enemy ) { // Fi…" at bounding box center [572, 96] width 221 height 153
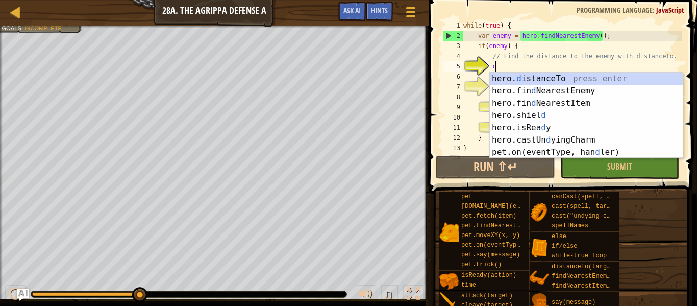
scroll to position [5, 4]
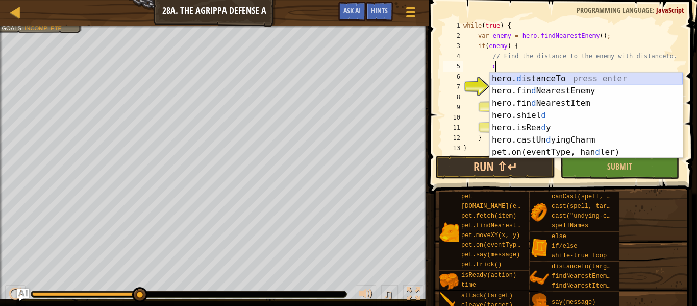
click at [570, 79] on div "hero. d istanceTo press enter hero.fin d NearestEnemy press enter hero.fin d Ne…" at bounding box center [586, 127] width 193 height 110
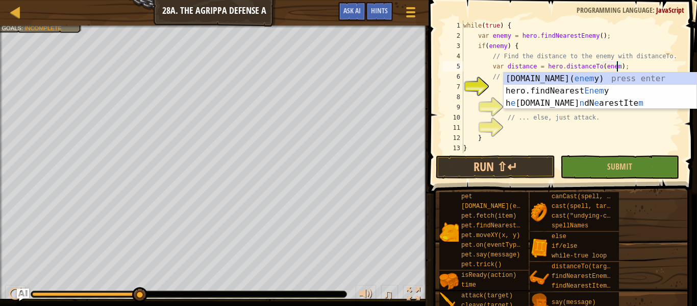
type textarea "var distance = hero.distanceTo(enemy);"
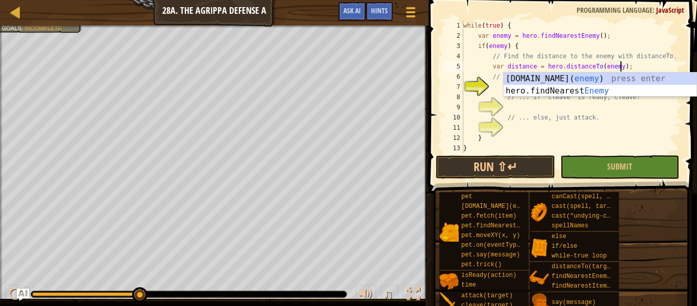
scroll to position [5, 23]
click at [553, 126] on div "while ( true ) { var enemy = hero . findNearestEnemy ( ) ; if ( enemy ) { // Fi…" at bounding box center [572, 96] width 221 height 153
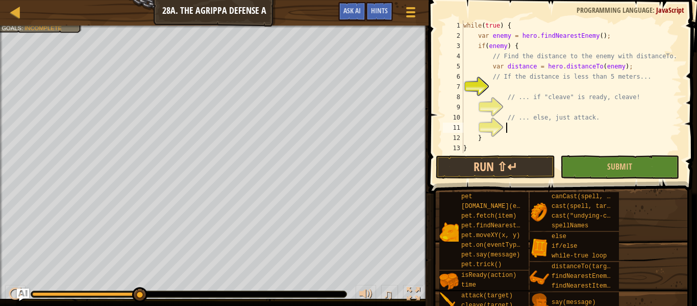
scroll to position [5, 6]
click at [492, 88] on div "while ( true ) { var enemy = hero . findNearestEnemy ( ) ; if ( enemy ) { // Fi…" at bounding box center [572, 96] width 221 height 153
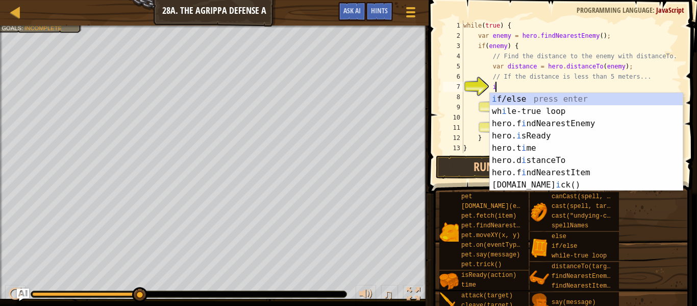
scroll to position [5, 4]
click at [498, 98] on div "i f/else press enter wh i le-true loop press enter hero.f i ndNearestEnemy pres…" at bounding box center [586, 154] width 193 height 123
type textarea "if (enemy) {"
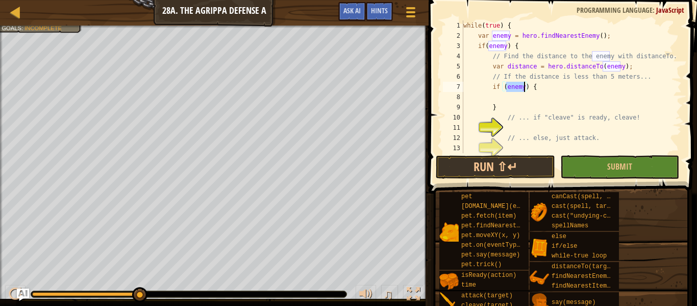
click at [504, 100] on div "while ( true ) { var enemy = hero . findNearestEnemy ( ) ; if ( enemy ) { // Fi…" at bounding box center [572, 96] width 221 height 153
type textarea "f"
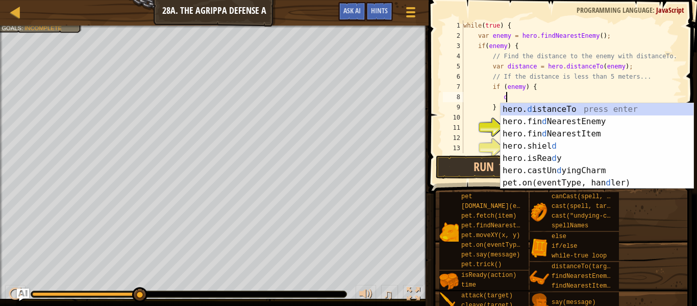
scroll to position [5, 6]
click at [528, 107] on div "hero. d istanceTo press enter hero.fin d NearestEnemy press enter hero.fin d Ne…" at bounding box center [597, 158] width 193 height 110
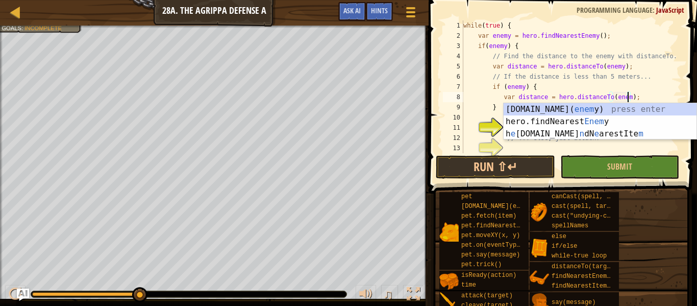
scroll to position [5, 25]
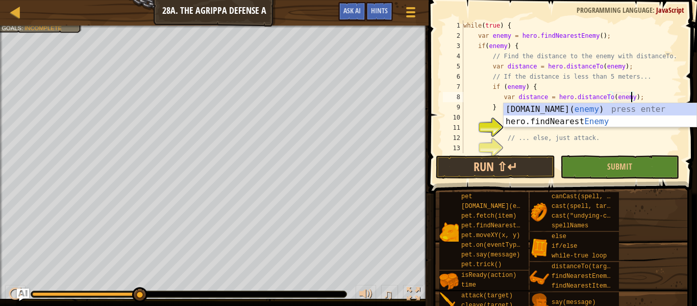
click at [641, 96] on div "while ( true ) { var enemy = hero . findNearestEnemy ( ) ; if ( enemy ) { // Fi…" at bounding box center [572, 96] width 221 height 153
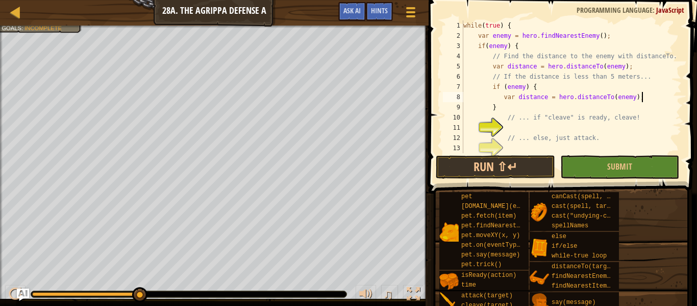
click at [505, 108] on div "while ( true ) { var enemy = hero . findNearestEnemy ( ) ; if ( enemy ) { // Fi…" at bounding box center [572, 96] width 221 height 153
click at [511, 108] on div "while ( true ) { var enemy = hero . findNearestEnemy ( ) ; if ( enemy ) { // Fi…" at bounding box center [572, 96] width 221 height 153
type textarea "}less than 5 meters"
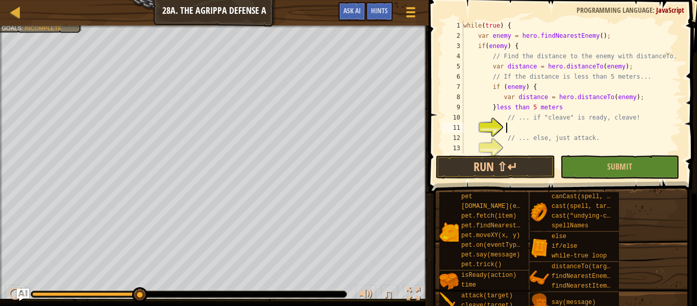
click at [508, 129] on div "while ( true ) { var enemy = hero . findNearestEnemy ( ) ; if ( enemy ) { // Fi…" at bounding box center [572, 96] width 221 height 153
type textarea "i"
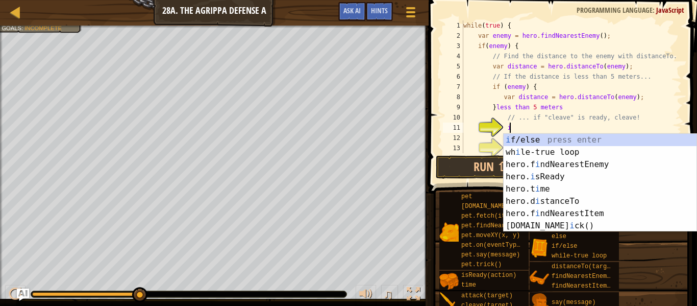
scroll to position [5, 6]
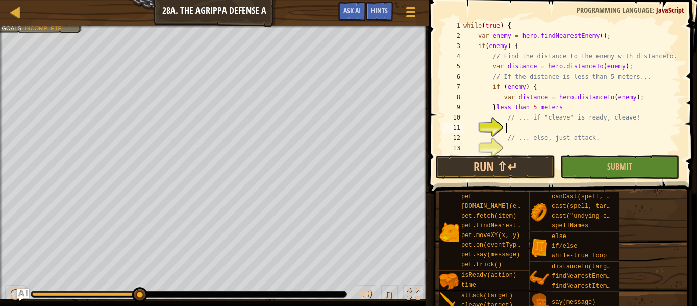
type textarea "c"
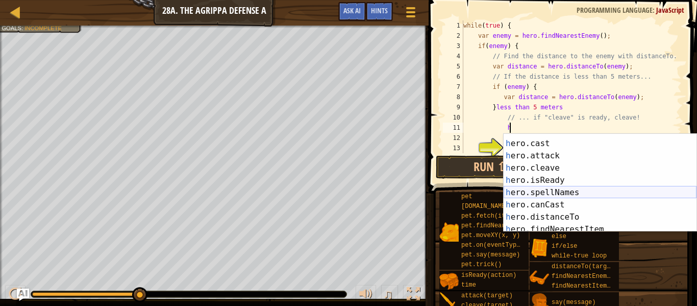
scroll to position [58, 0]
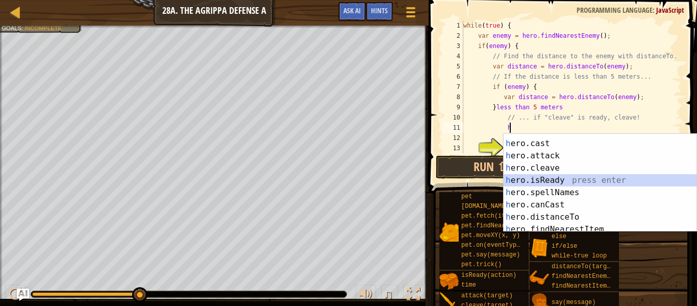
click at [550, 181] on div "h ero.shield press enter h ero.cast press enter h ero.attack press enter h ero.…" at bounding box center [600, 186] width 193 height 123
type textarea "var ready = hero.isReady("cleave");"
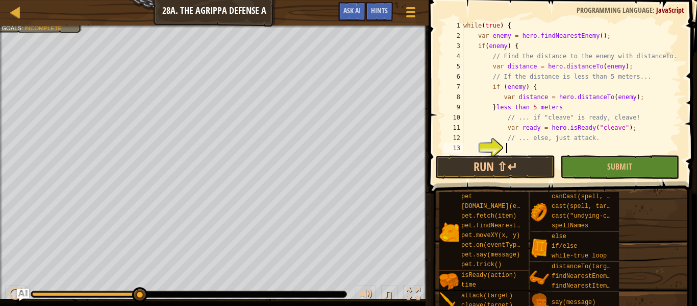
click at [510, 151] on div "while ( true ) { var enemy = hero . findNearestEnemy ( ) ; if ( enemy ) { // Fi…" at bounding box center [572, 96] width 221 height 153
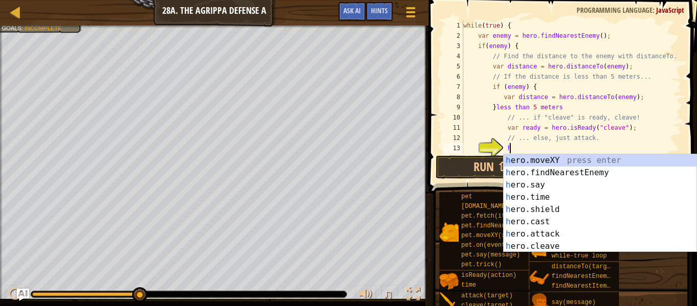
scroll to position [0, 0]
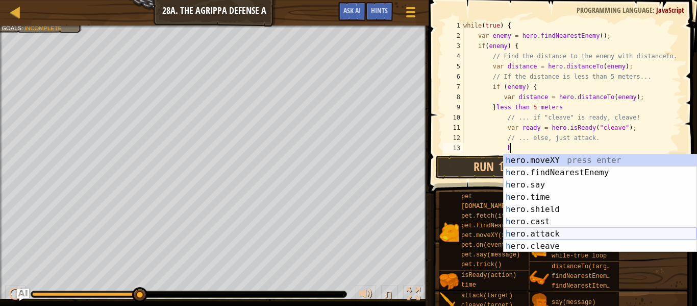
click at [538, 233] on div "h ero.moveXY press enter h ero.findNearestEnemy press enter h ero.say press ent…" at bounding box center [600, 215] width 193 height 123
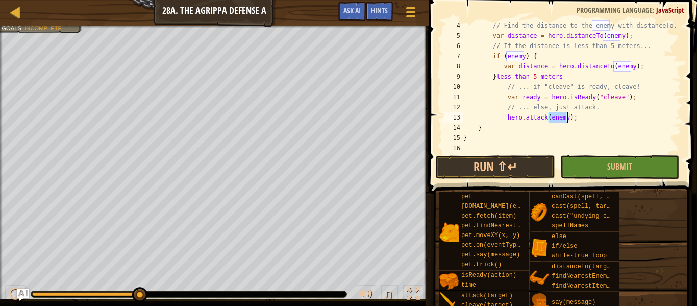
scroll to position [31, 0]
click at [514, 167] on button "Run ⇧↵" at bounding box center [495, 166] width 119 height 23
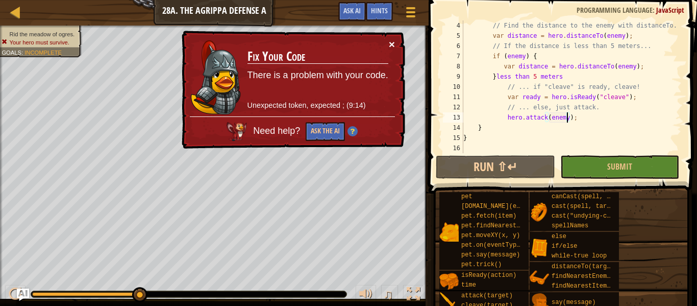
click at [393, 43] on button "×" at bounding box center [392, 44] width 6 height 11
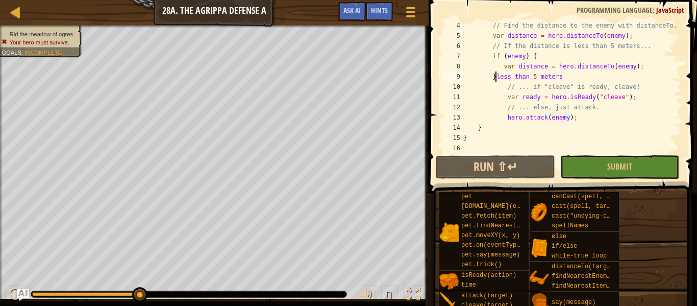
click at [496, 77] on div "// Find the distance to the enemy with distanceTo. var distance = hero . distan…" at bounding box center [572, 96] width 221 height 153
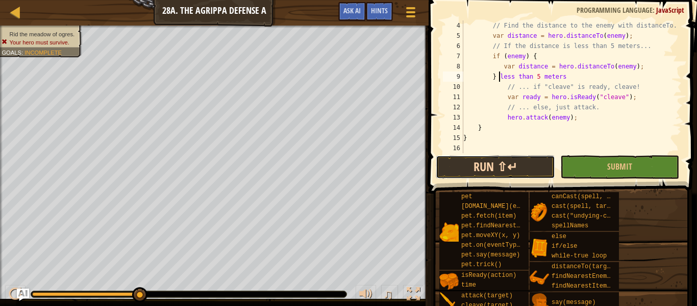
click at [505, 166] on button "Run ⇧↵" at bounding box center [495, 166] width 119 height 23
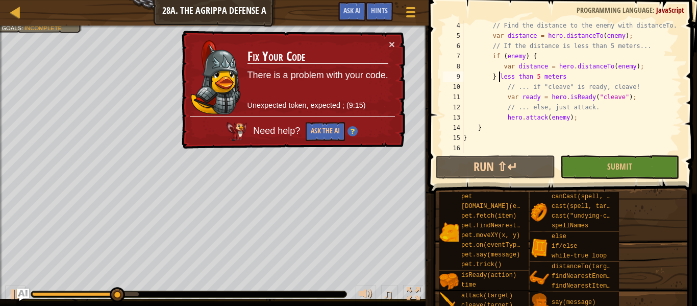
click at [353, 134] on img at bounding box center [353, 131] width 10 height 10
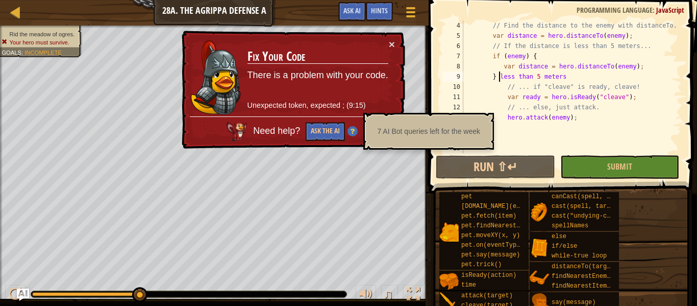
click at [353, 134] on img at bounding box center [353, 131] width 10 height 10
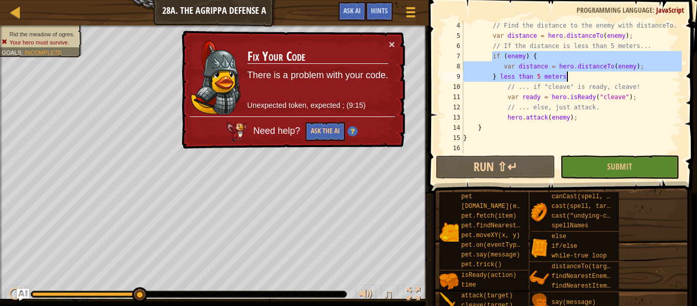
drag, startPoint x: 492, startPoint y: 56, endPoint x: 577, endPoint y: 79, distance: 88.4
click at [577, 79] on div "// Find the distance to the enemy with distanceTo. var distance = hero . distan…" at bounding box center [572, 96] width 221 height 153
type textarea "var distance = hero.distanceTo(enemy); } less than 5 meters"
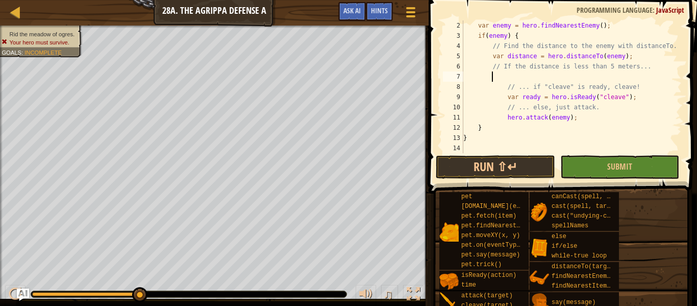
scroll to position [10, 0]
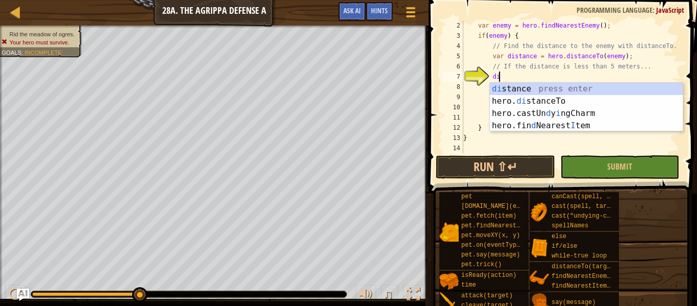
type textarea "d"
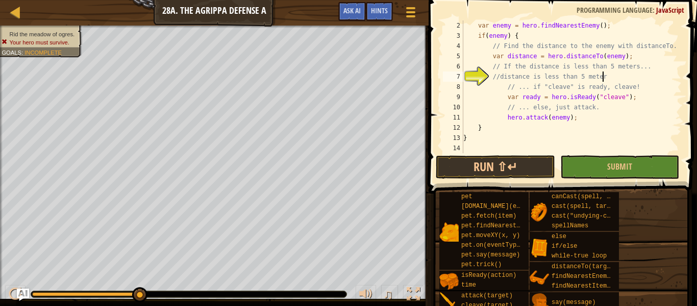
scroll to position [5, 20]
click at [632, 94] on div "var enemy = hero . findNearestEnemy ( ) ; if ( enemy ) { // Find the distance t…" at bounding box center [572, 96] width 221 height 153
click at [606, 75] on div "var enemy = hero . findNearestEnemy ( ) ; if ( enemy ) { // Find the distance t…" at bounding box center [572, 96] width 221 height 153
type textarea "//distance is less than 5 meters"
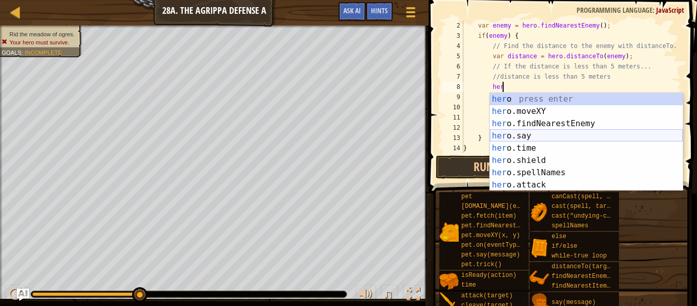
scroll to position [12, 0]
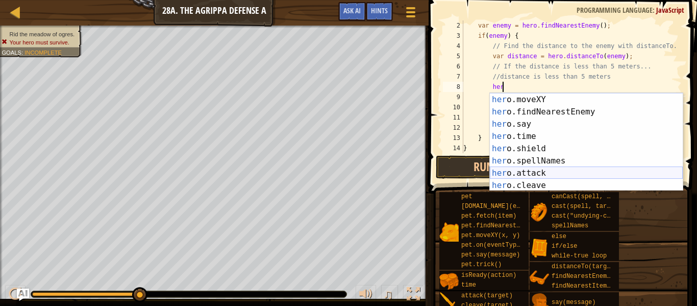
click at [541, 172] on div "her o press enter her o.moveXY press enter her o.findNearestEnemy press enter h…" at bounding box center [586, 142] width 193 height 123
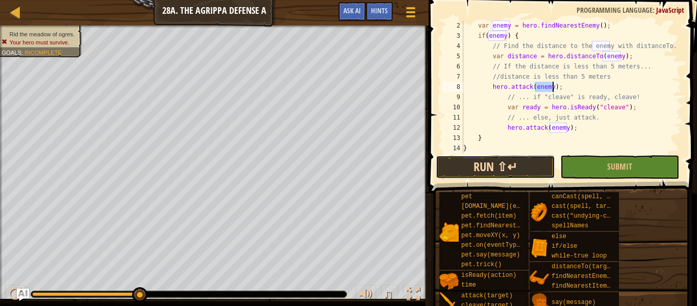
click at [514, 161] on button "Run ⇧↵" at bounding box center [495, 166] width 119 height 23
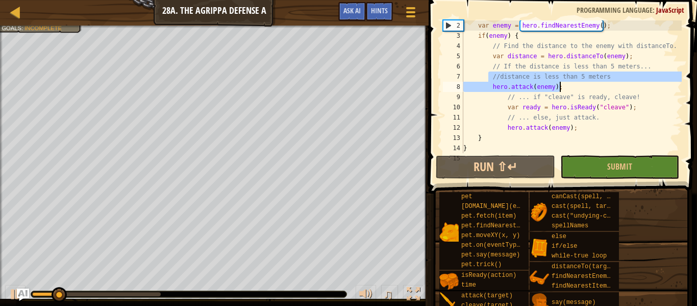
drag, startPoint x: 516, startPoint y: 83, endPoint x: 568, endPoint y: 91, distance: 53.3
click at [568, 91] on div "var enemy = hero . findNearestEnemy ( ) ; if ( enemy ) { // Find the distance t…" at bounding box center [572, 96] width 221 height 153
type textarea "//distance is less than 5 meters hero.attack(enemy);"
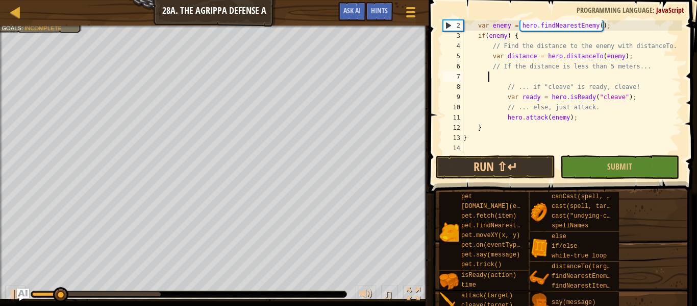
scroll to position [5, 3]
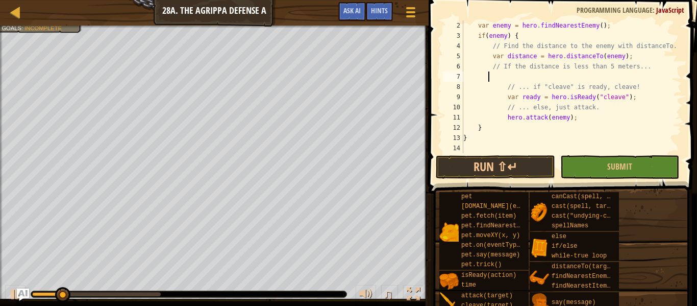
paste textarea "} less than 5 meters"
type textarea "} less than 5 meters"
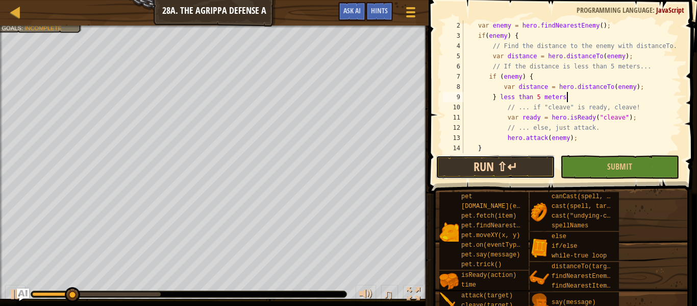
click at [537, 160] on button "Run ⇧↵" at bounding box center [495, 166] width 119 height 23
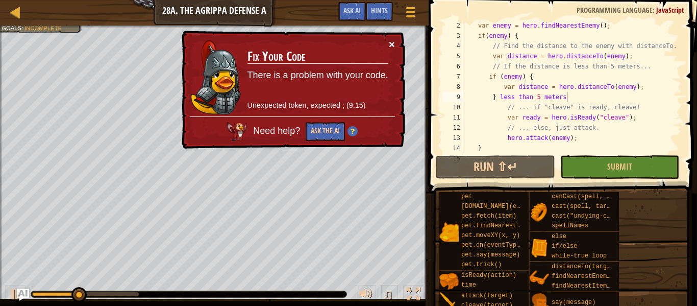
click at [391, 45] on button "×" at bounding box center [392, 44] width 6 height 11
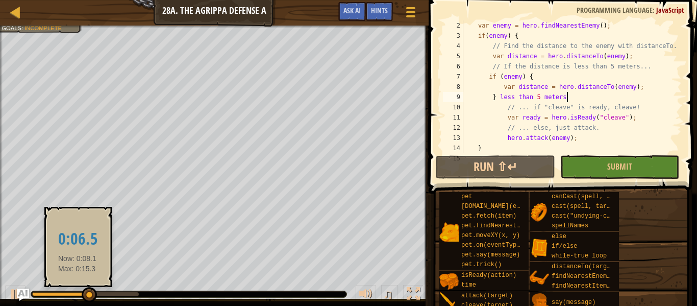
click at [78, 294] on div at bounding box center [60, 294] width 56 height 4
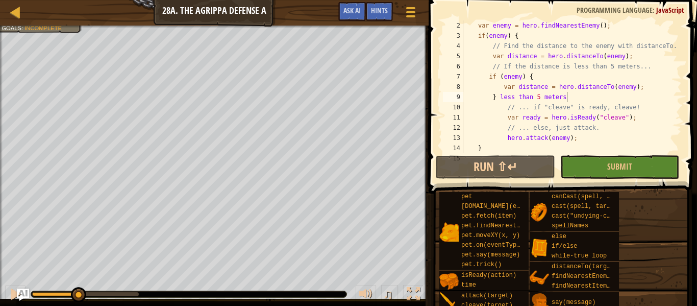
click at [38, 289] on div "♫" at bounding box center [214, 291] width 429 height 31
